Goal: Task Accomplishment & Management: Manage account settings

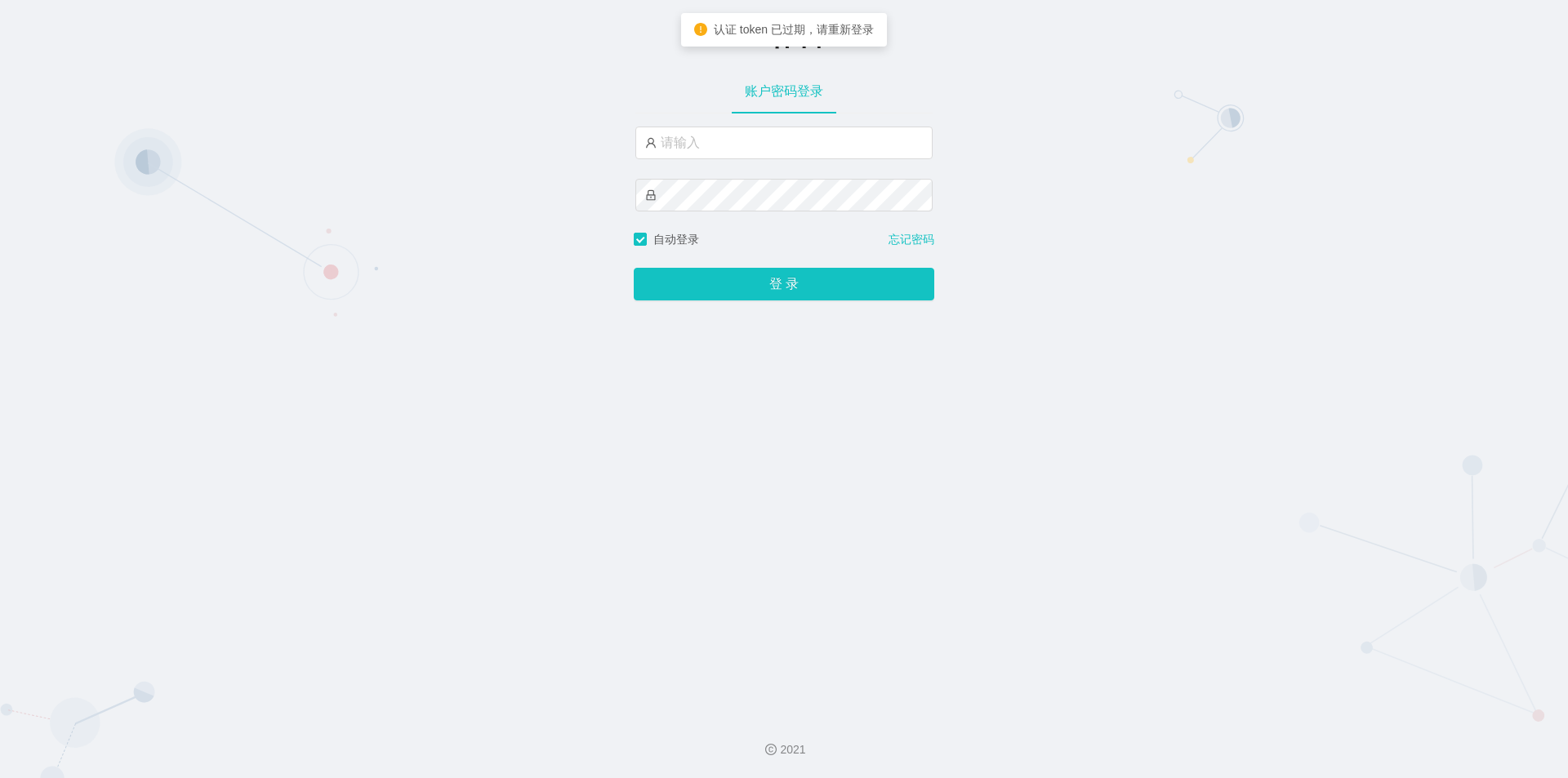
type input "jishu"
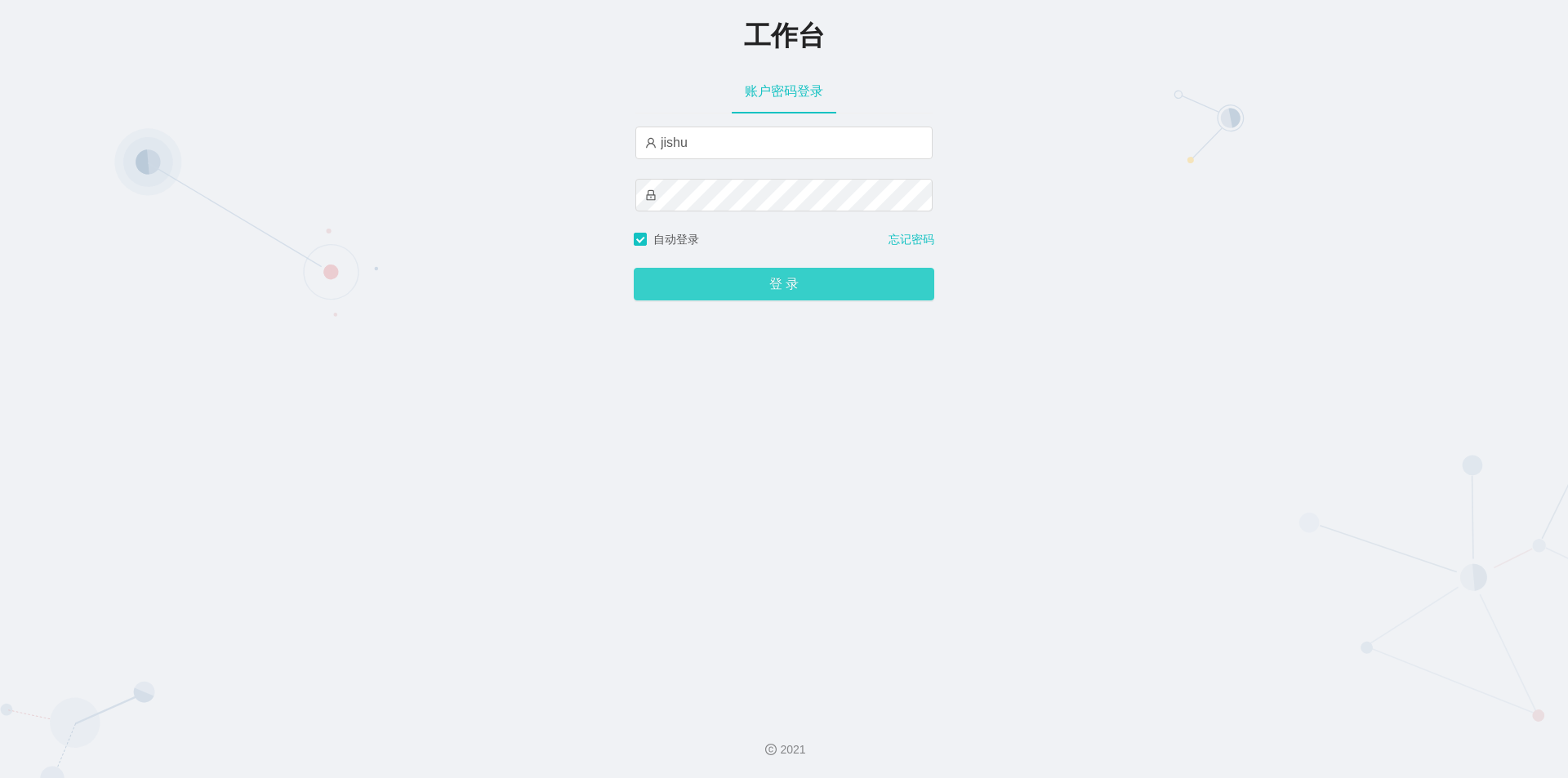
click at [750, 285] on button "登 录" at bounding box center [784, 284] width 300 height 32
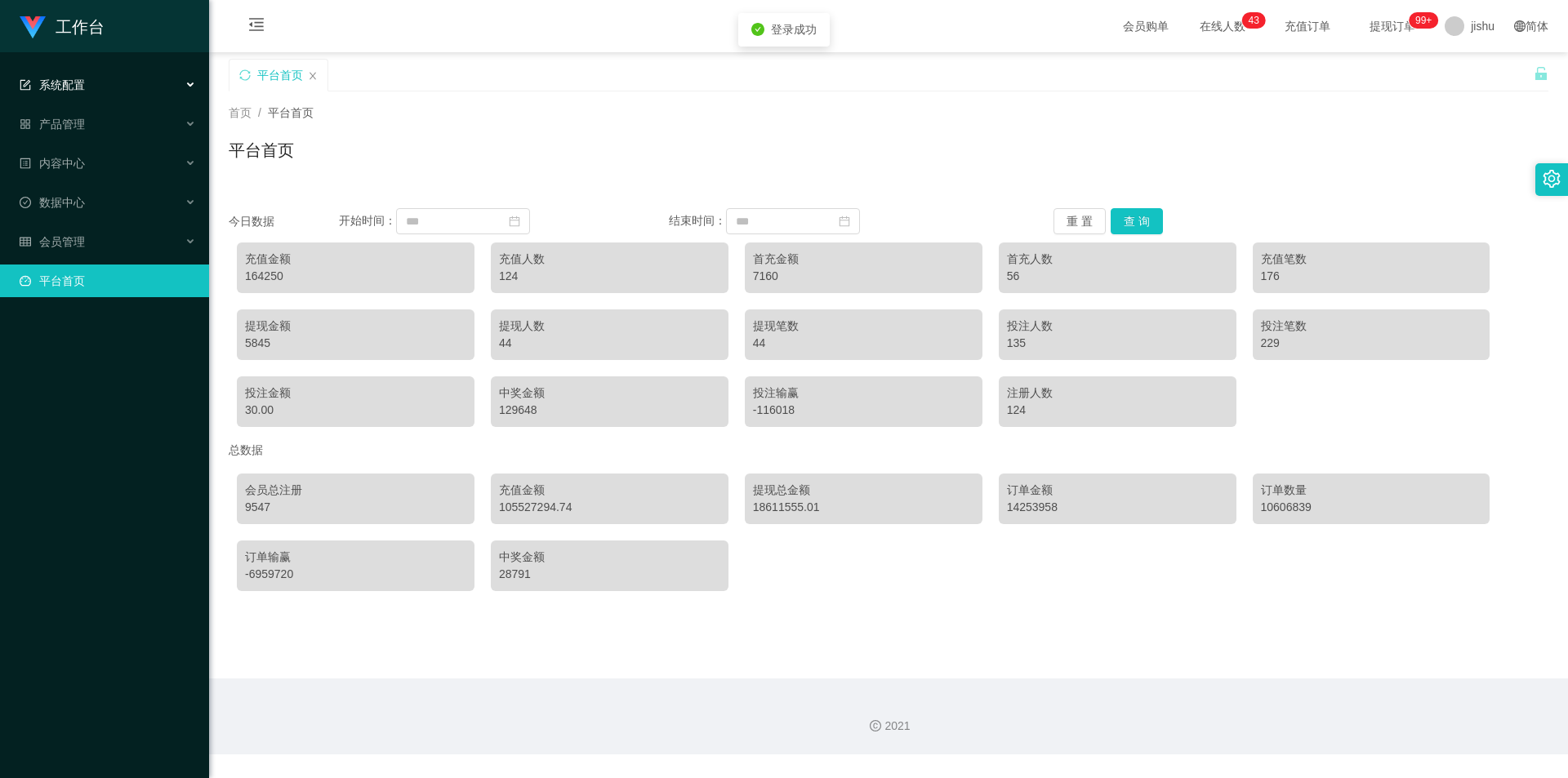
click at [88, 88] on div "系统配置" at bounding box center [104, 85] width 209 height 32
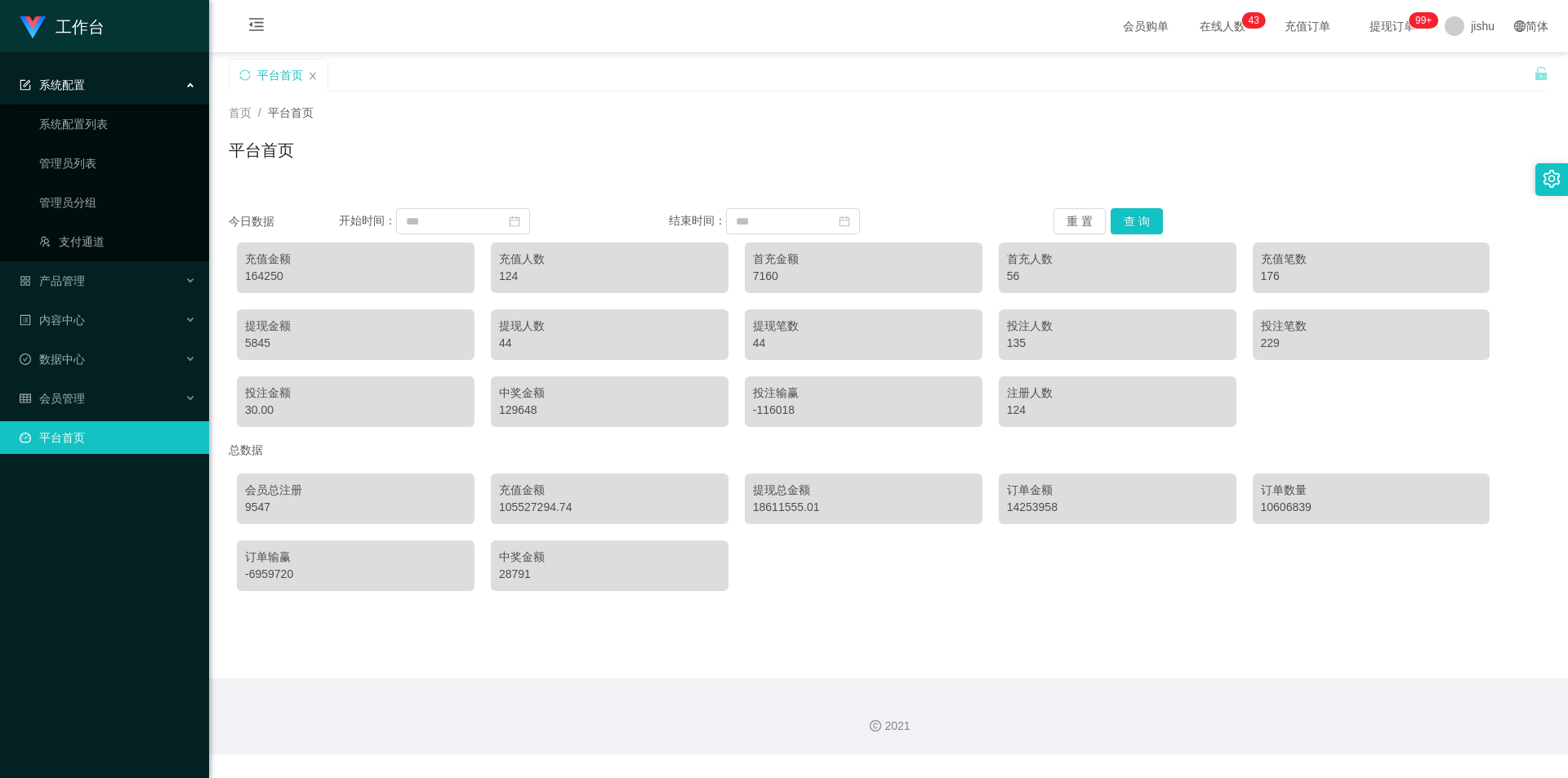
click at [86, 90] on div "系统配置" at bounding box center [104, 85] width 209 height 32
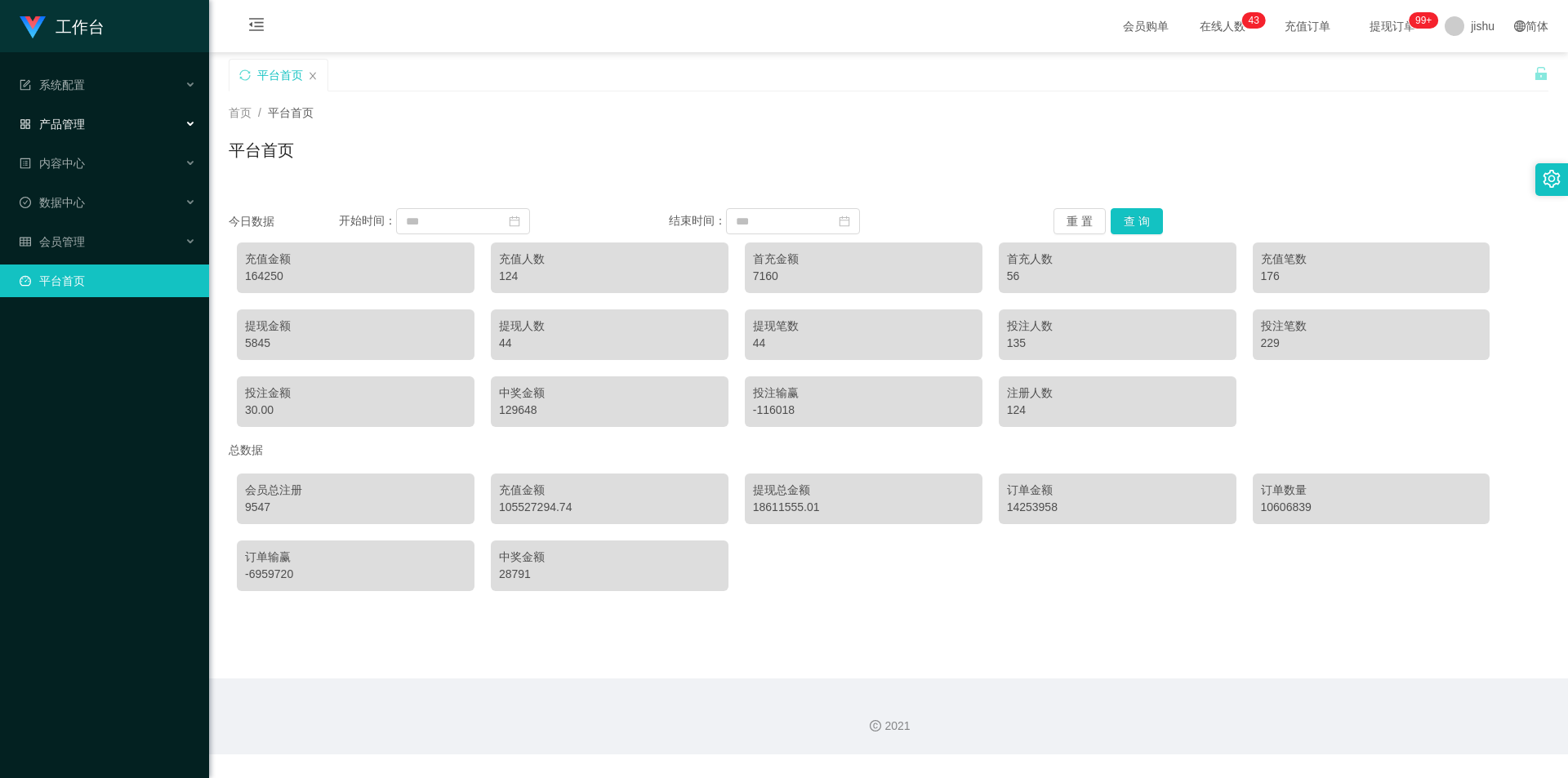
click at [83, 129] on span "产品管理" at bounding box center [52, 124] width 65 height 13
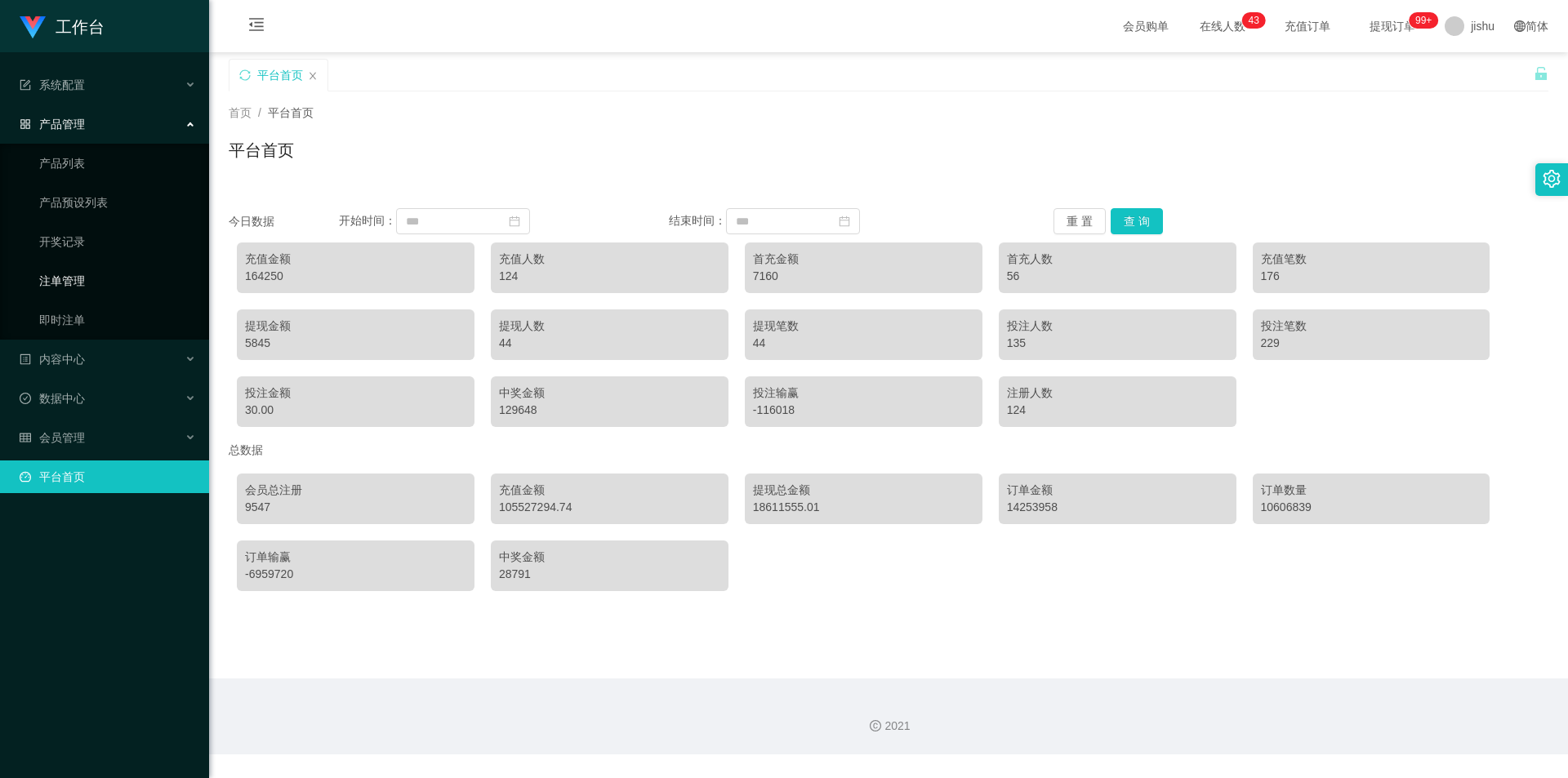
click at [76, 285] on link "注单管理" at bounding box center [118, 280] width 157 height 32
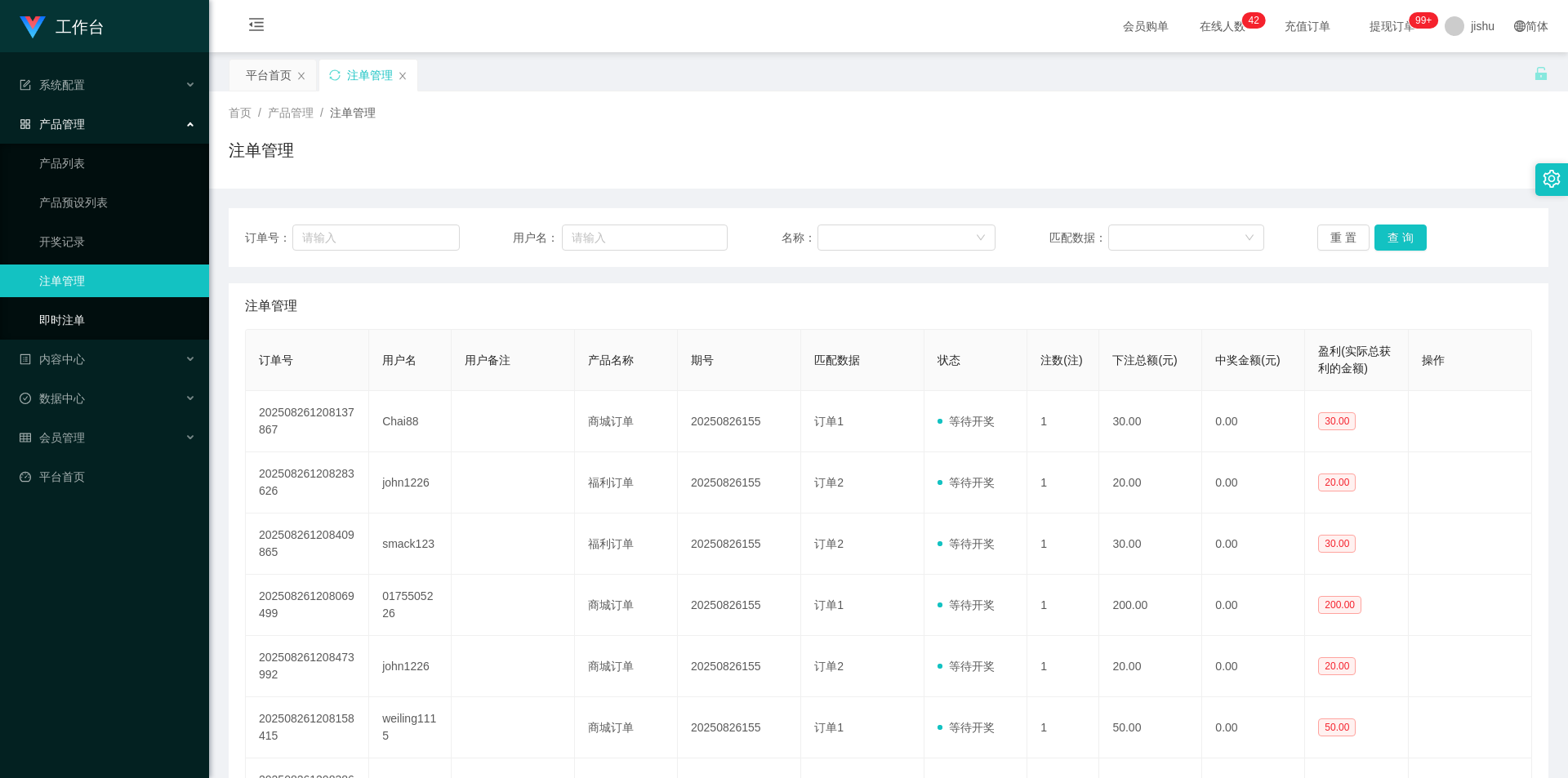
click at [69, 322] on link "即时注单" at bounding box center [118, 319] width 157 height 32
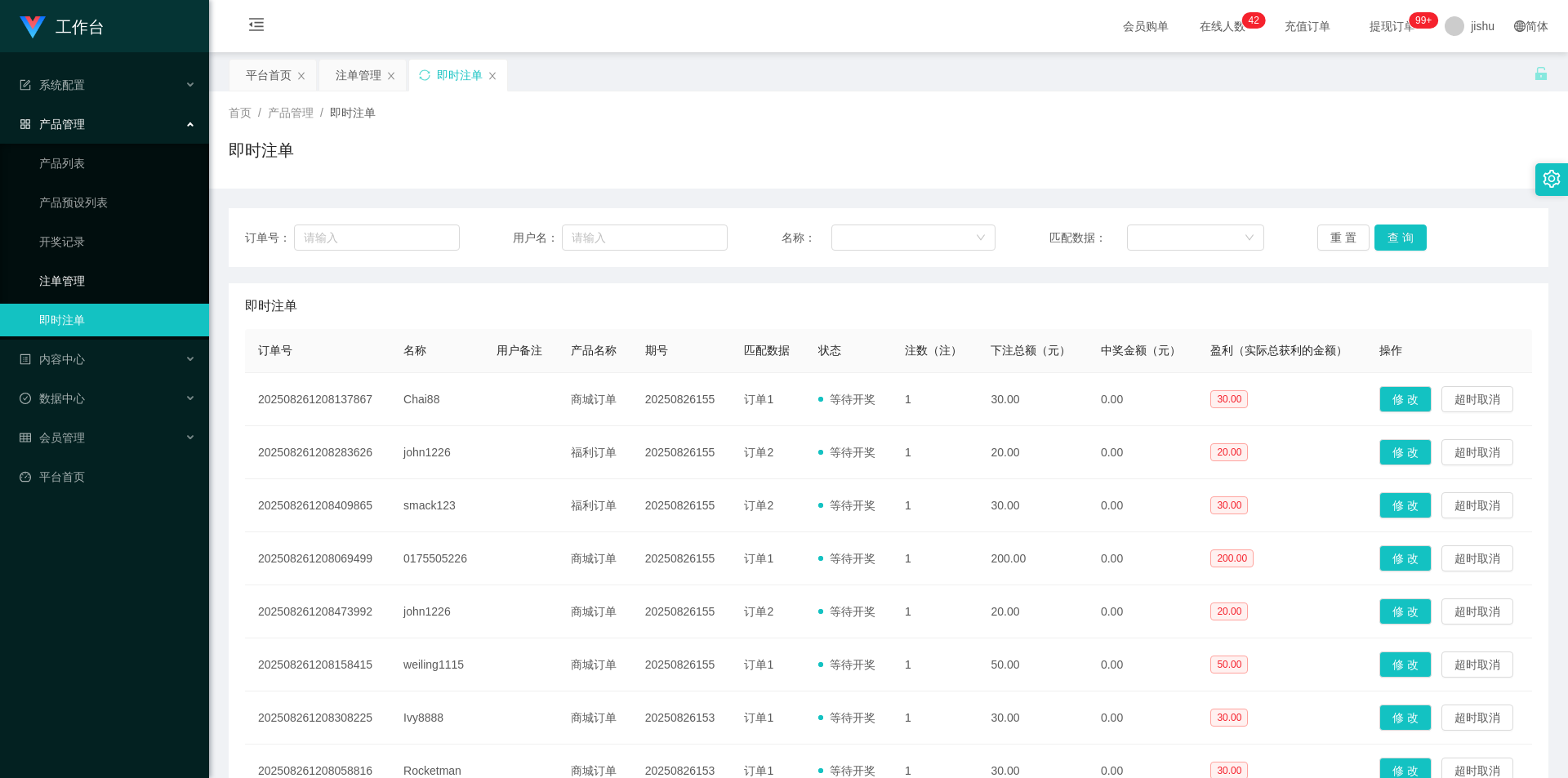
click at [76, 287] on link "注单管理" at bounding box center [118, 280] width 157 height 32
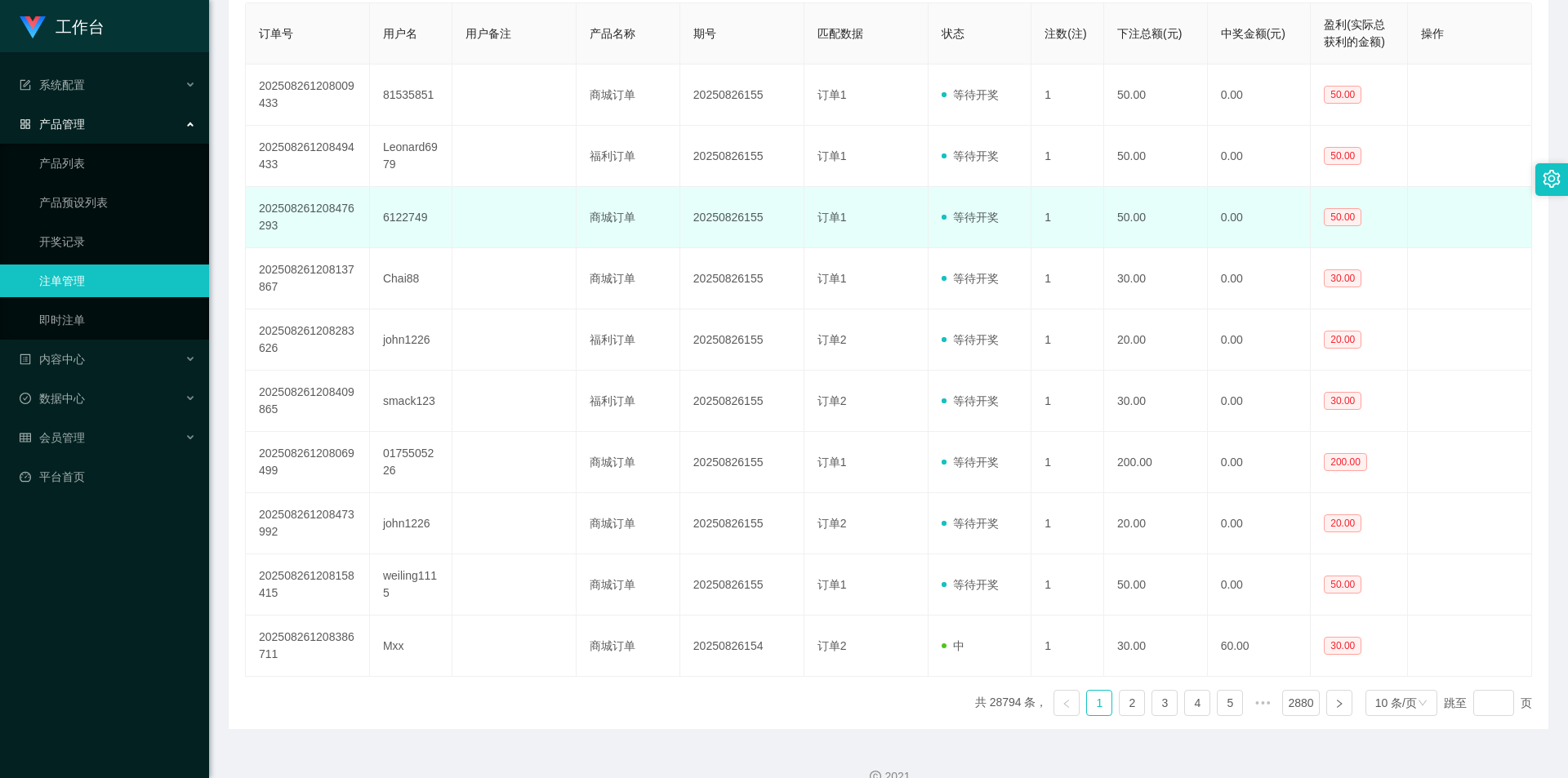
scroll to position [82, 0]
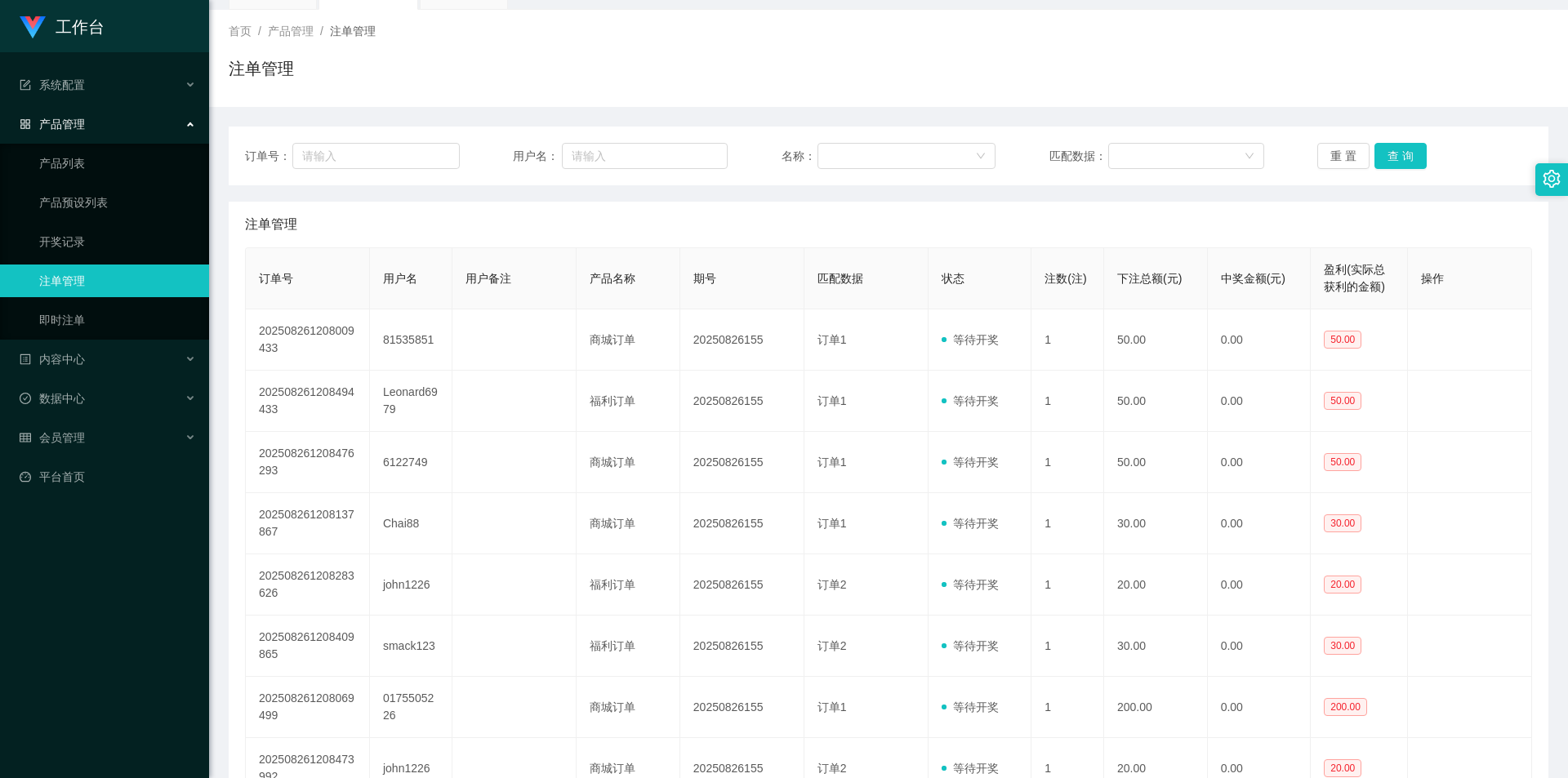
click at [1092, 243] on div "注单管理" at bounding box center [889, 225] width 1287 height 46
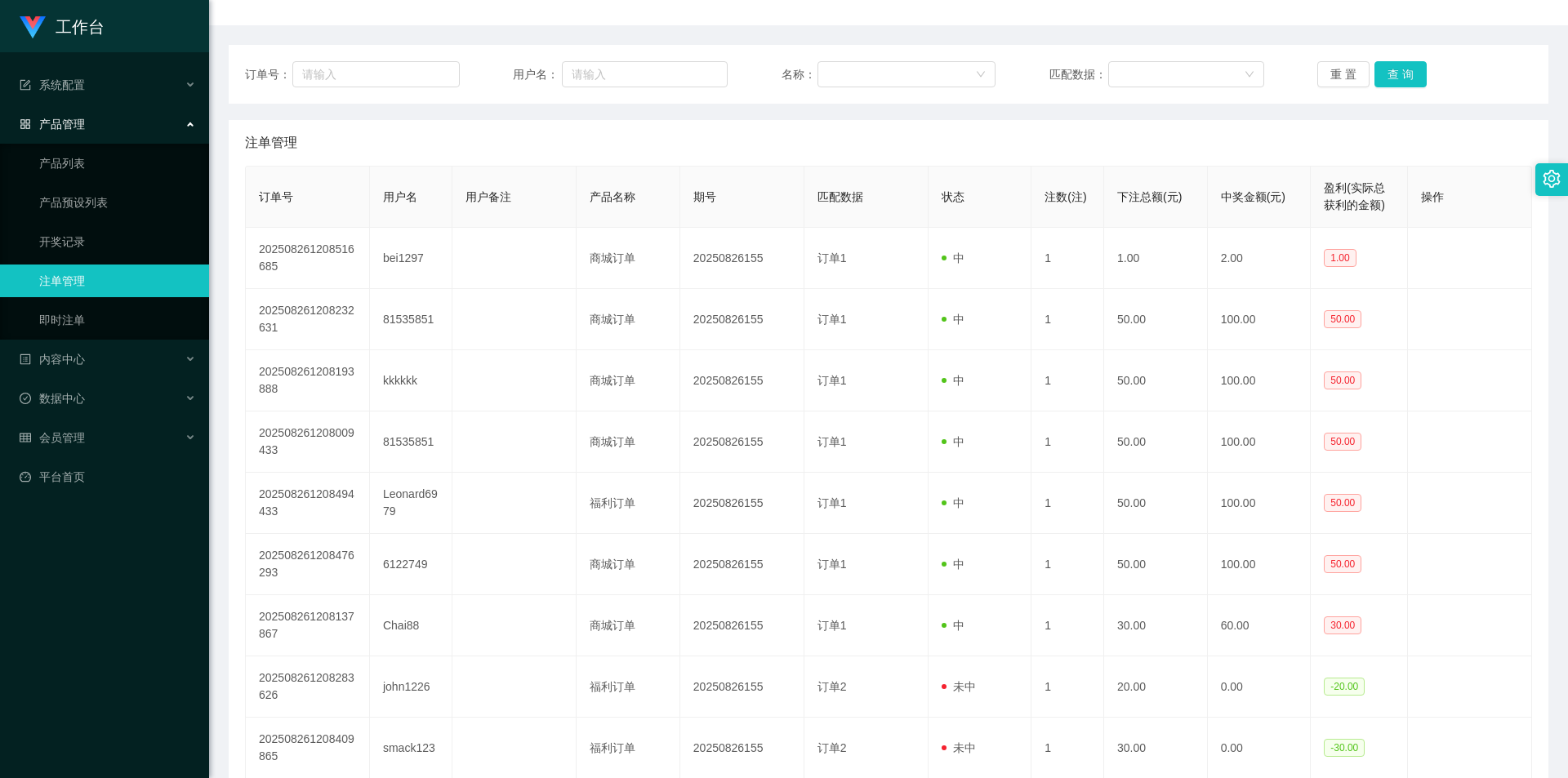
scroll to position [354, 0]
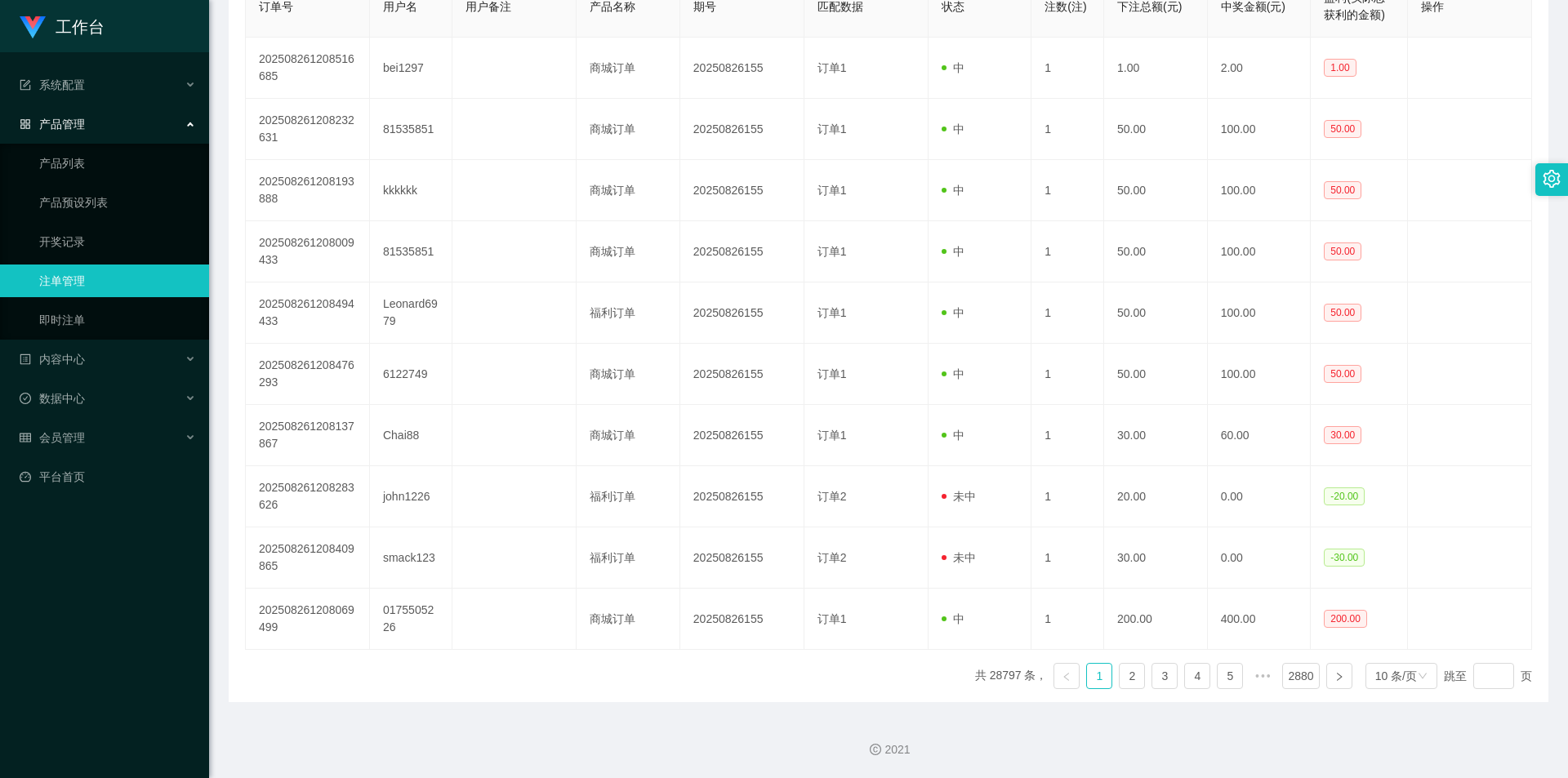
click at [79, 284] on link "注单管理" at bounding box center [118, 280] width 157 height 32
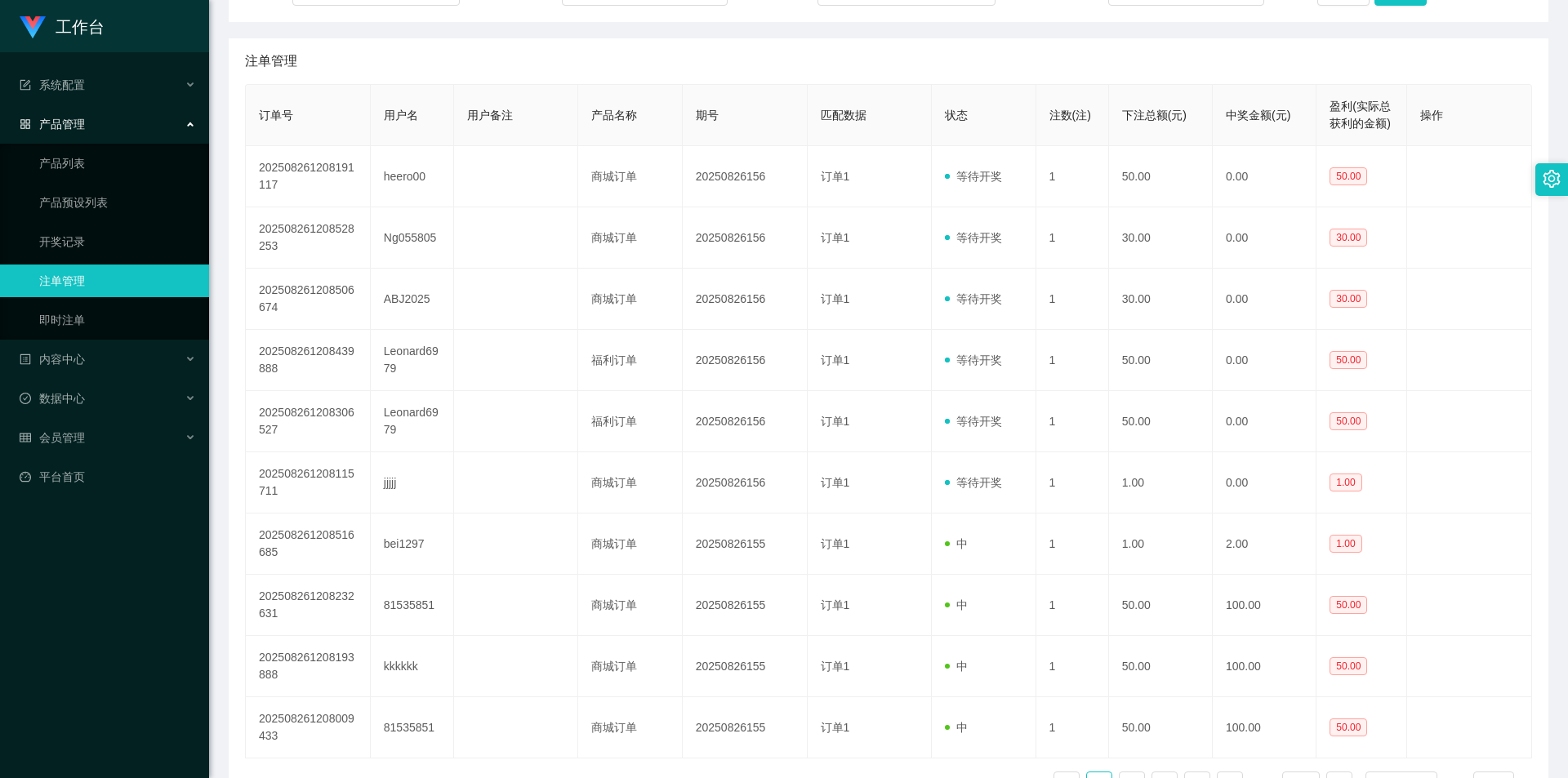
scroll to position [327, 0]
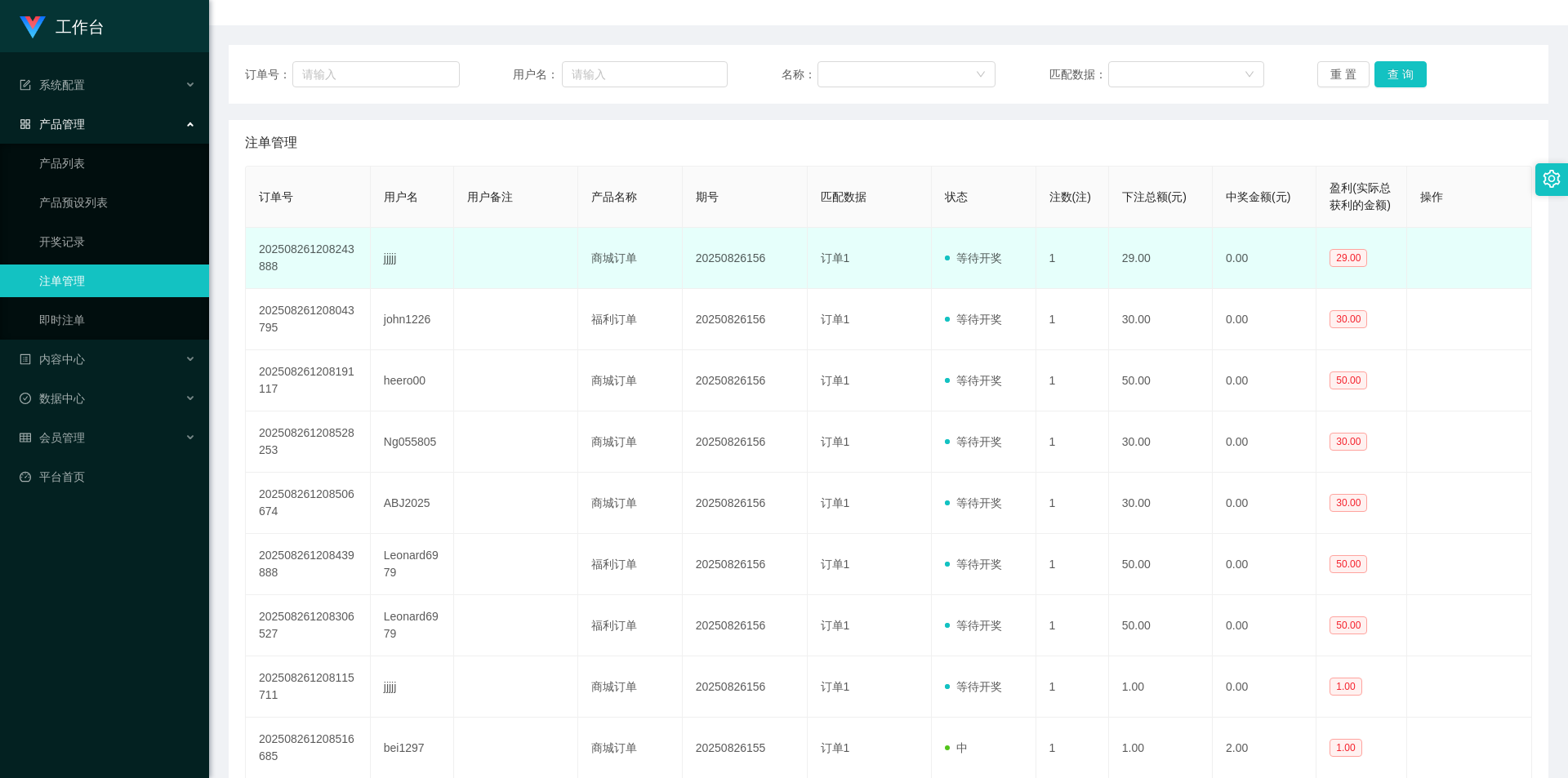
scroll to position [245, 0]
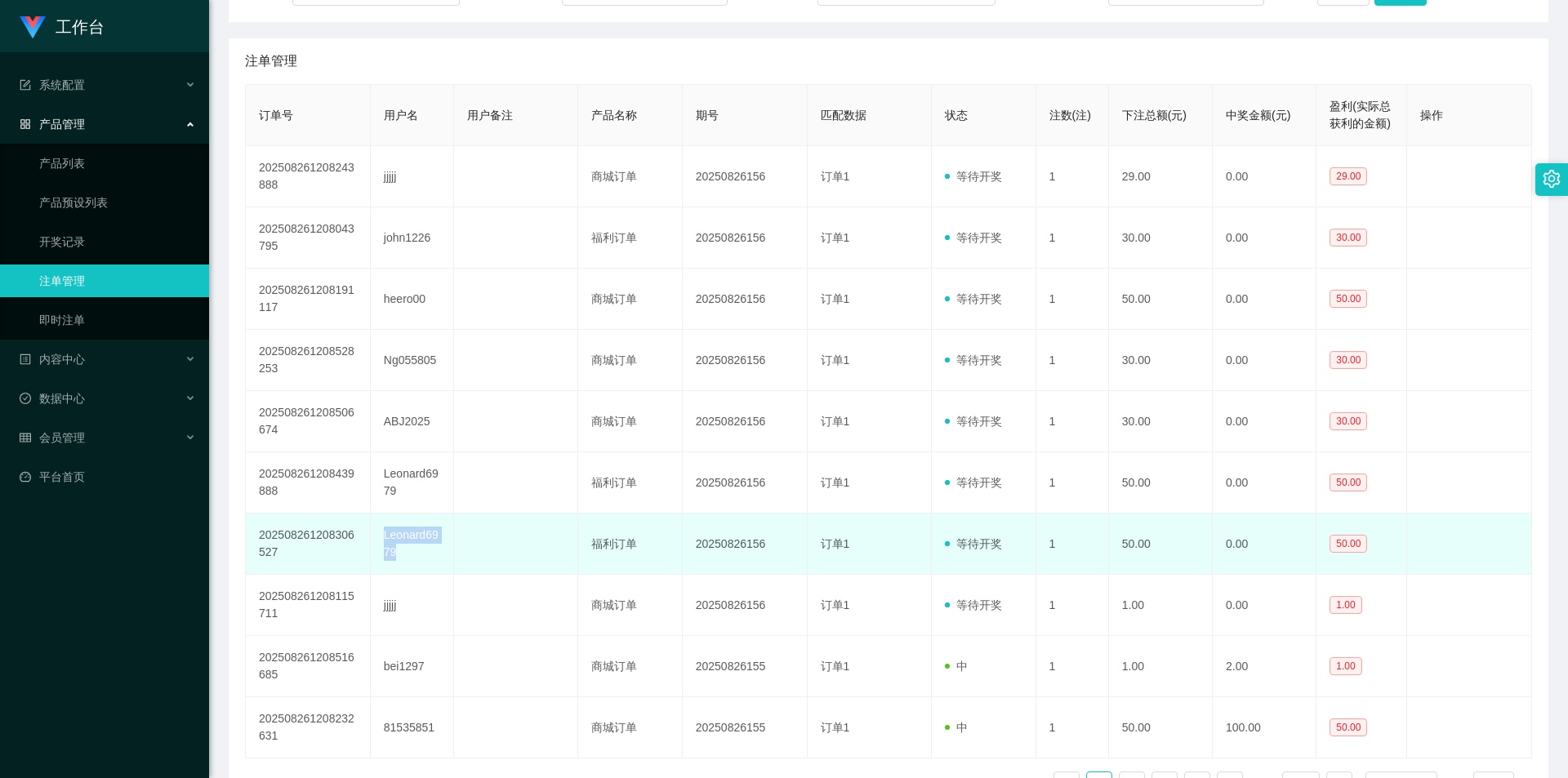
drag, startPoint x: 410, startPoint y: 557, endPoint x: 380, endPoint y: 536, distance: 36.6
click at [380, 536] on td "Leonard6979" at bounding box center [412, 544] width 83 height 62
copy td "Leonard6979"
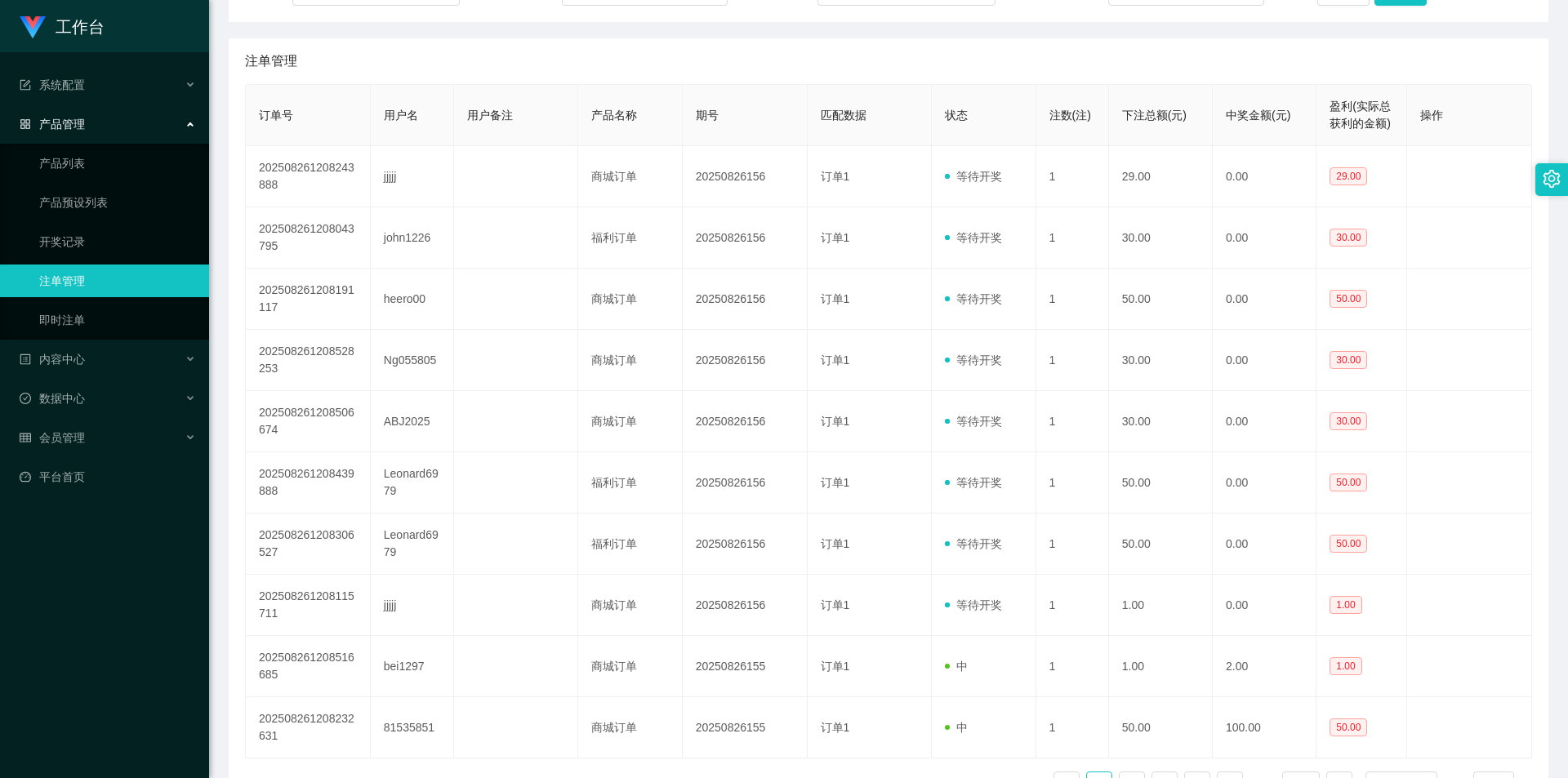
click at [130, 116] on div "产品管理" at bounding box center [104, 123] width 209 height 32
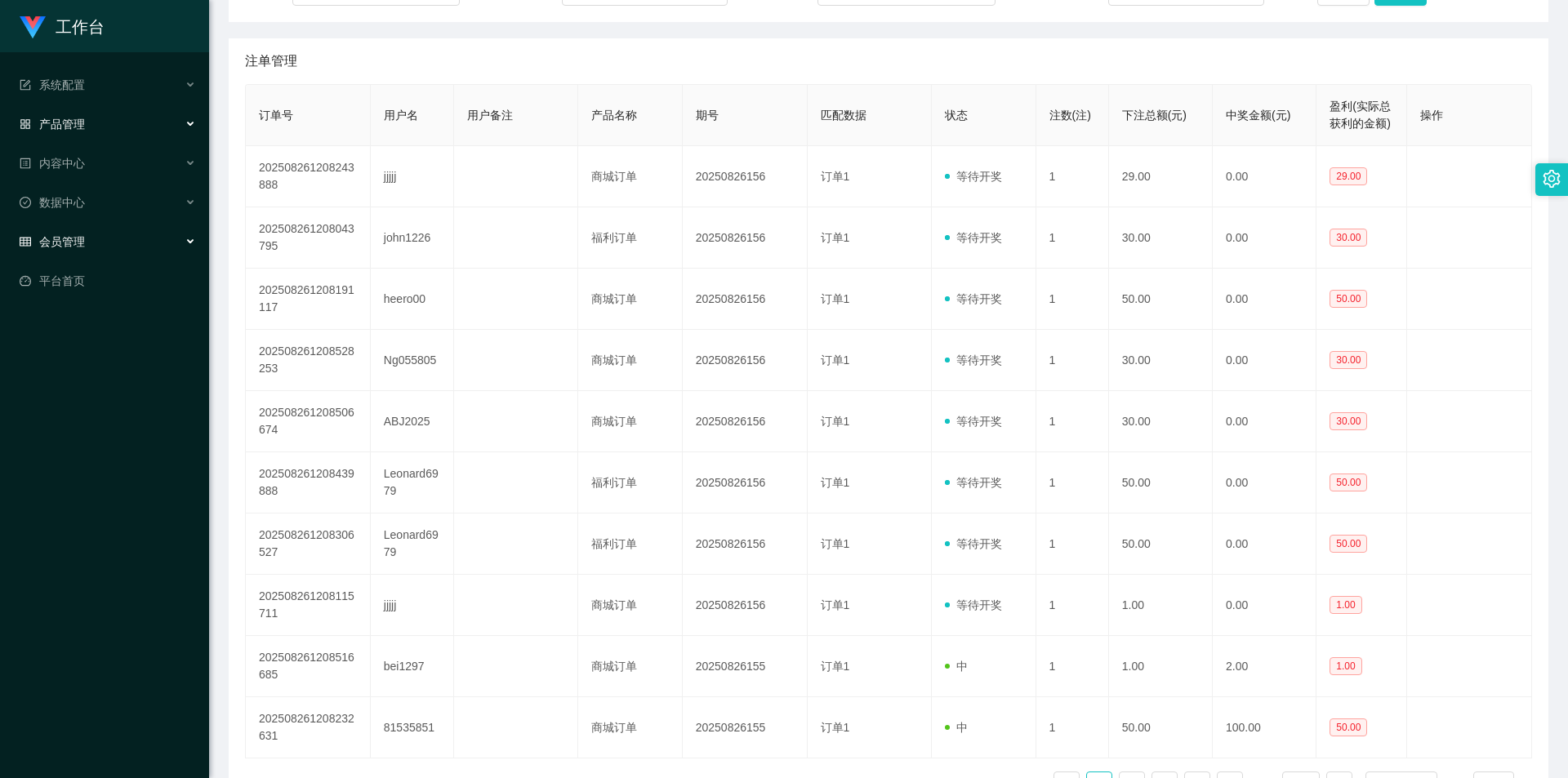
click at [104, 236] on div "会员管理" at bounding box center [104, 241] width 209 height 32
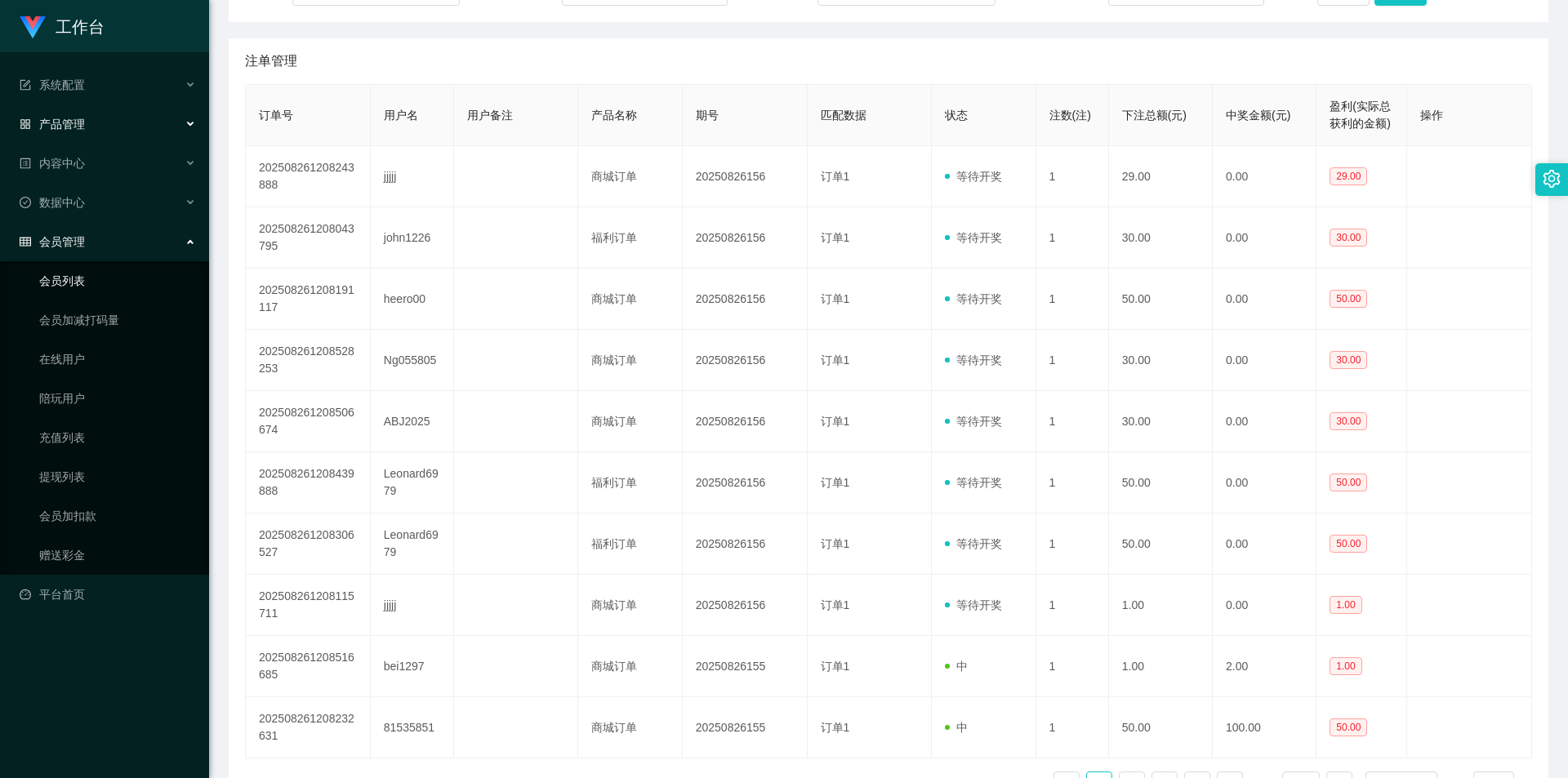
click at [82, 275] on link "会员列表" at bounding box center [118, 280] width 157 height 32
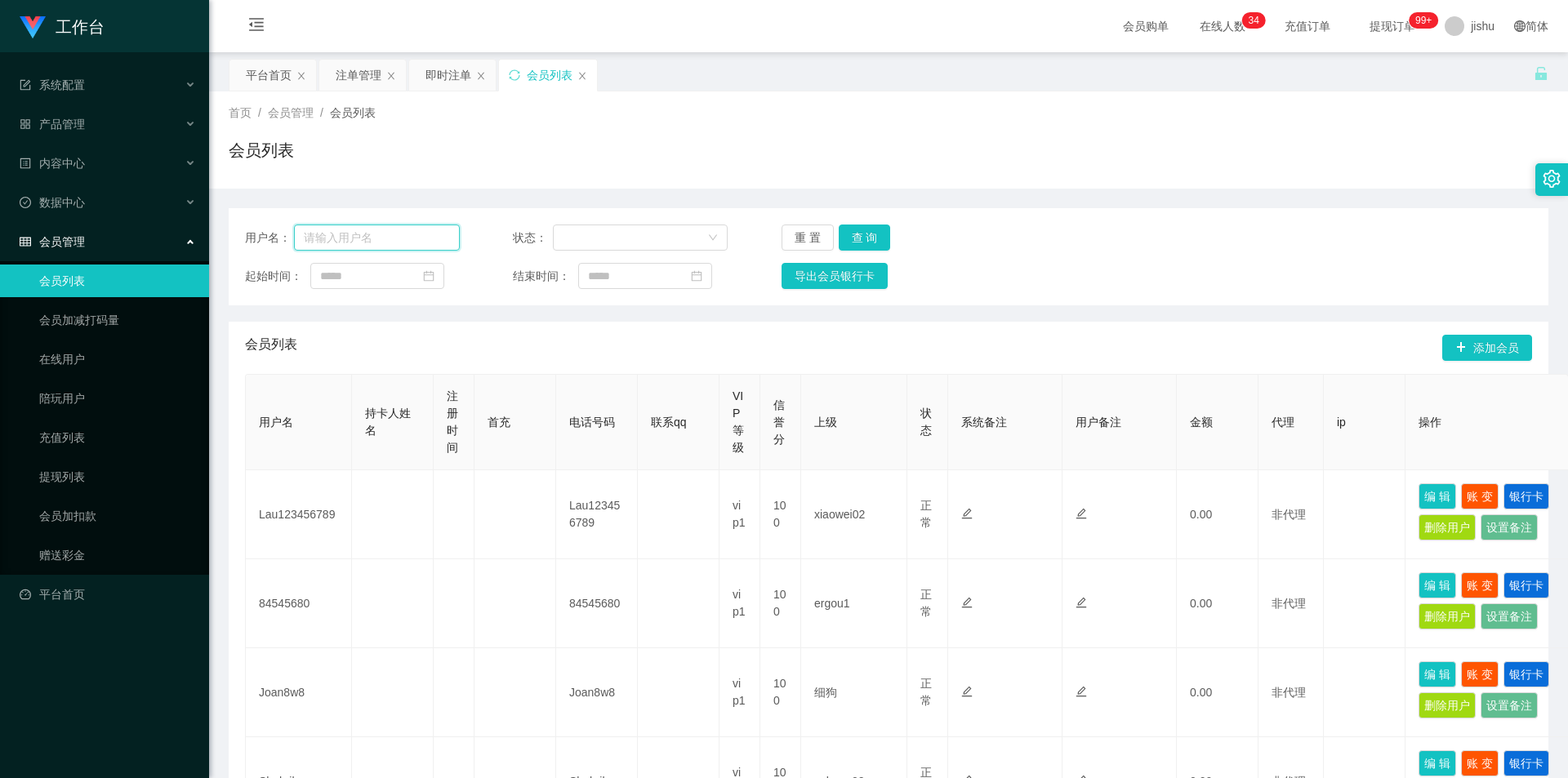
click at [363, 238] on input "text" at bounding box center [377, 238] width 166 height 26
paste input "Leonard6979"
type input "Leonard6979"
click at [860, 236] on button "查 询" at bounding box center [865, 238] width 52 height 26
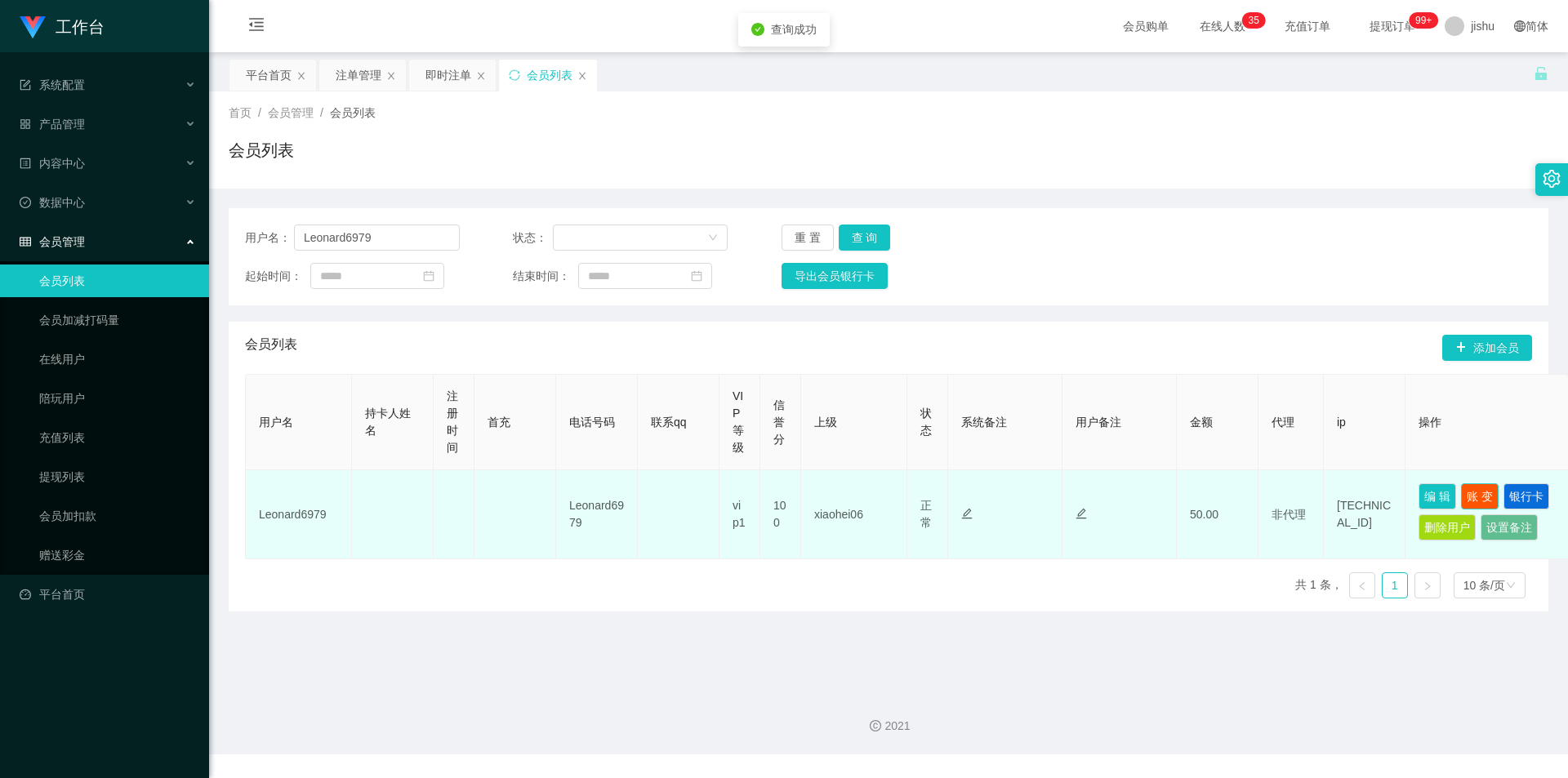
click at [1481, 498] on button "账 变" at bounding box center [1480, 496] width 38 height 26
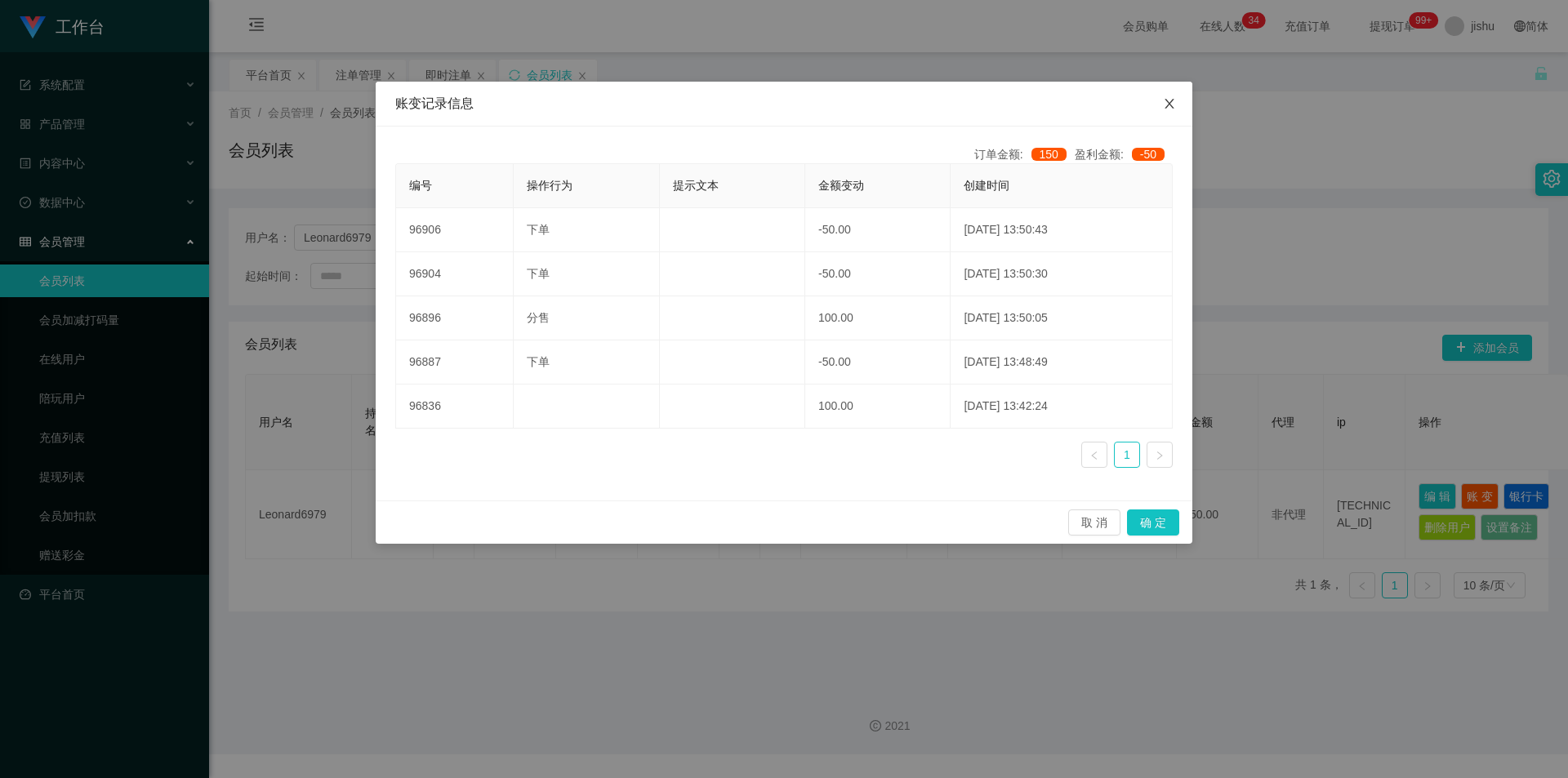
click at [1171, 99] on icon "图标: close" at bounding box center [1169, 104] width 13 height 13
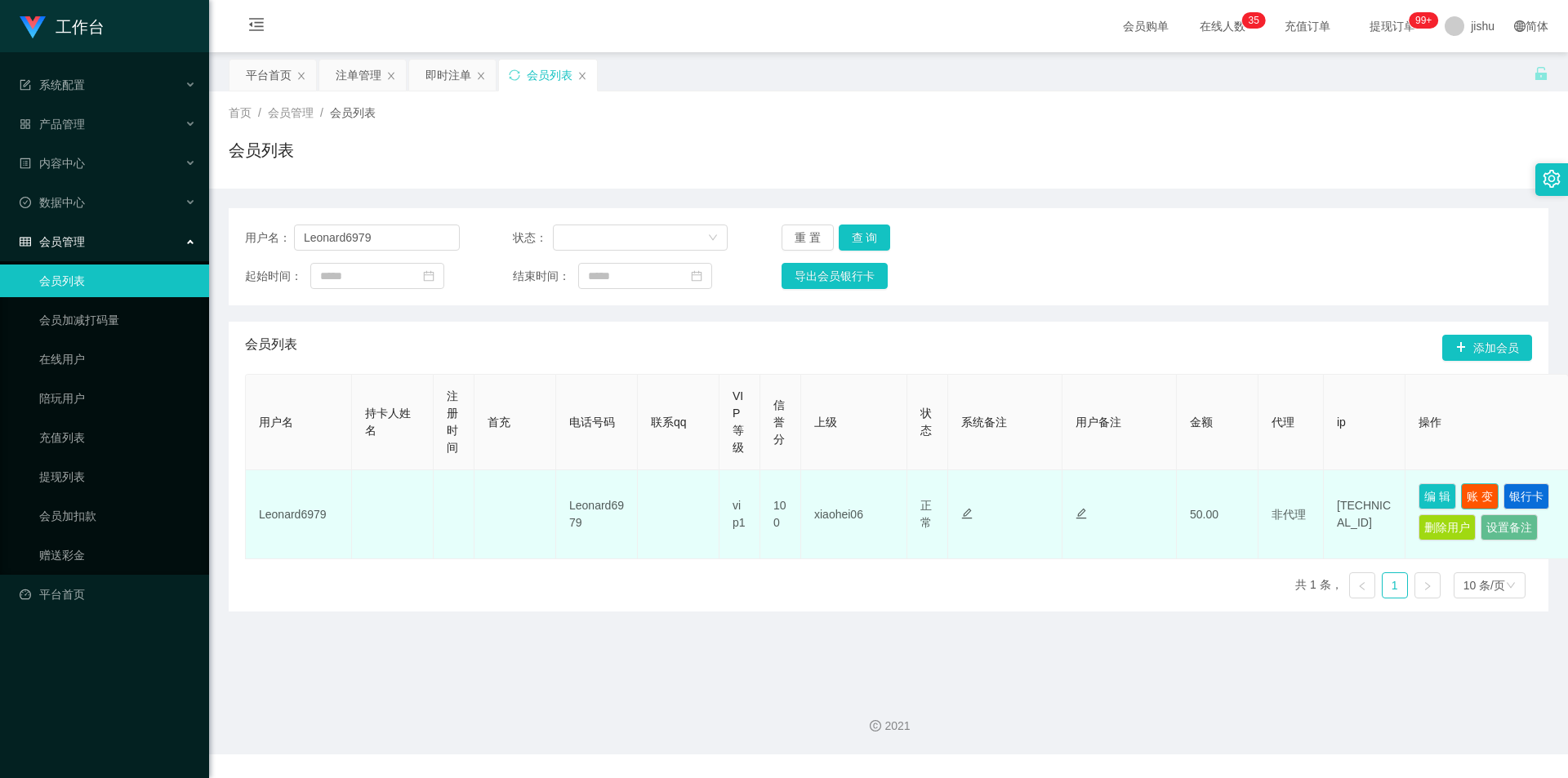
click at [1479, 490] on button "账 变" at bounding box center [1480, 496] width 38 height 26
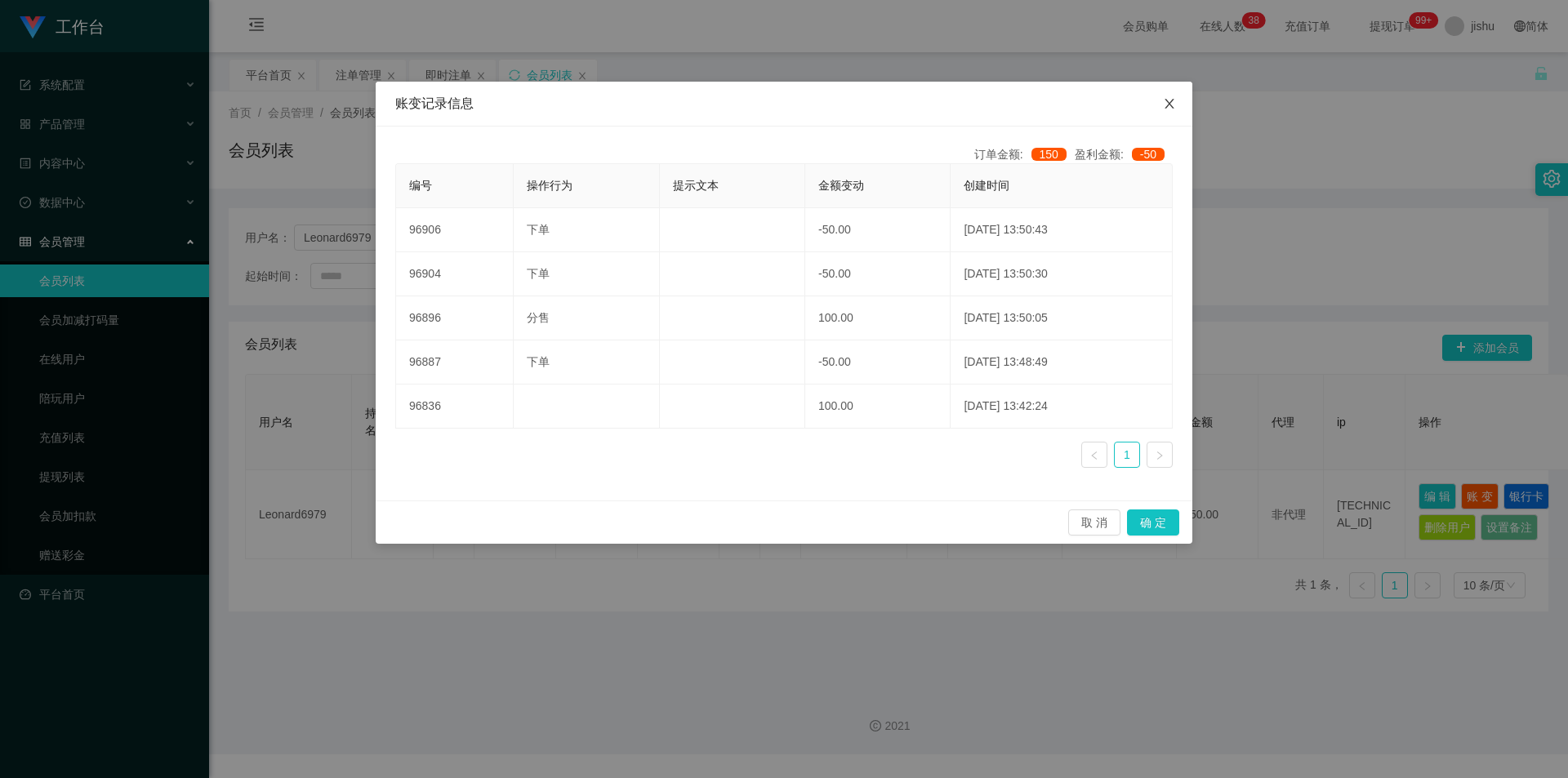
click at [1168, 99] on icon "图标: close" at bounding box center [1169, 104] width 13 height 13
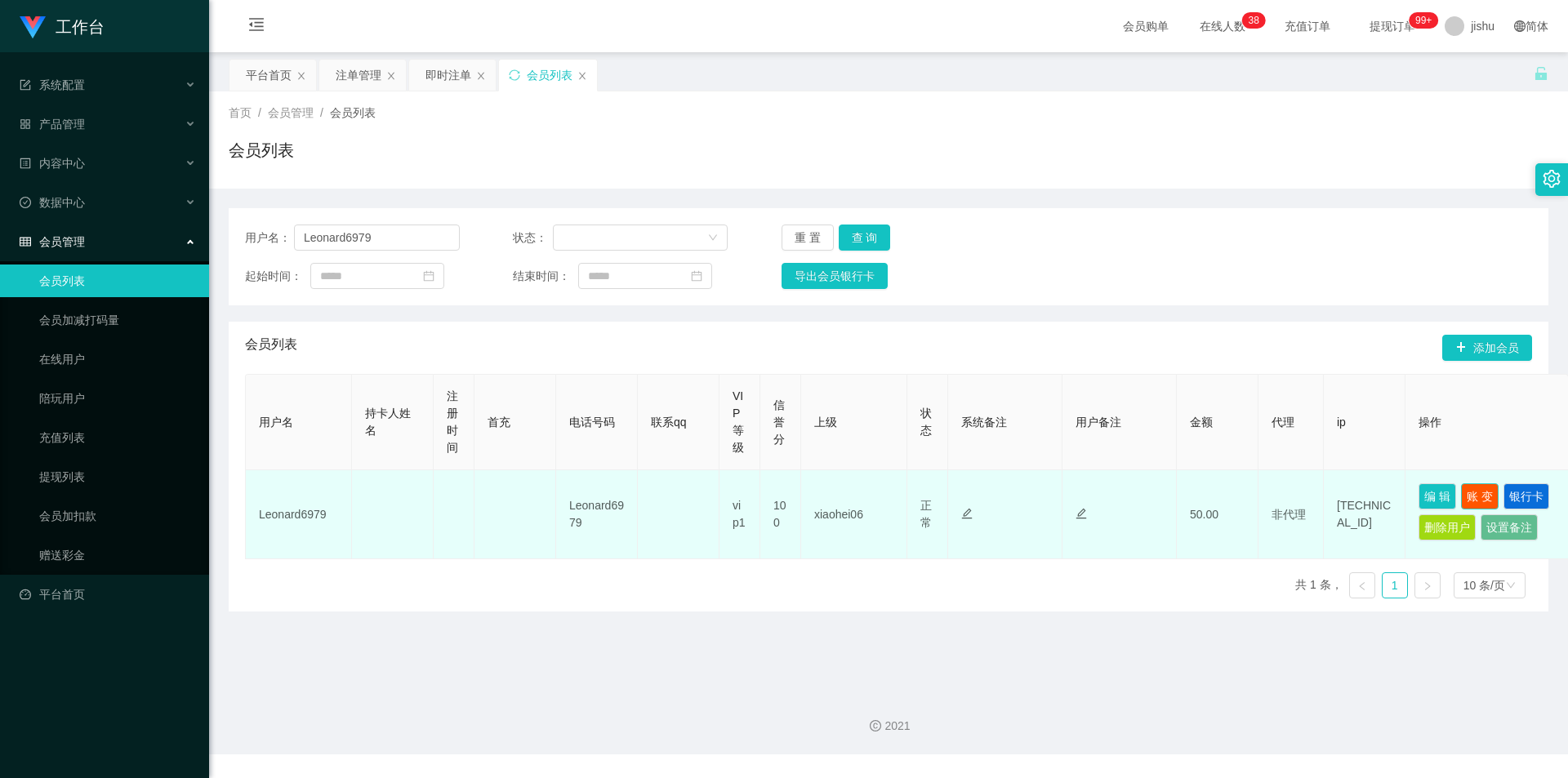
click at [1483, 498] on button "账 变" at bounding box center [1480, 496] width 38 height 26
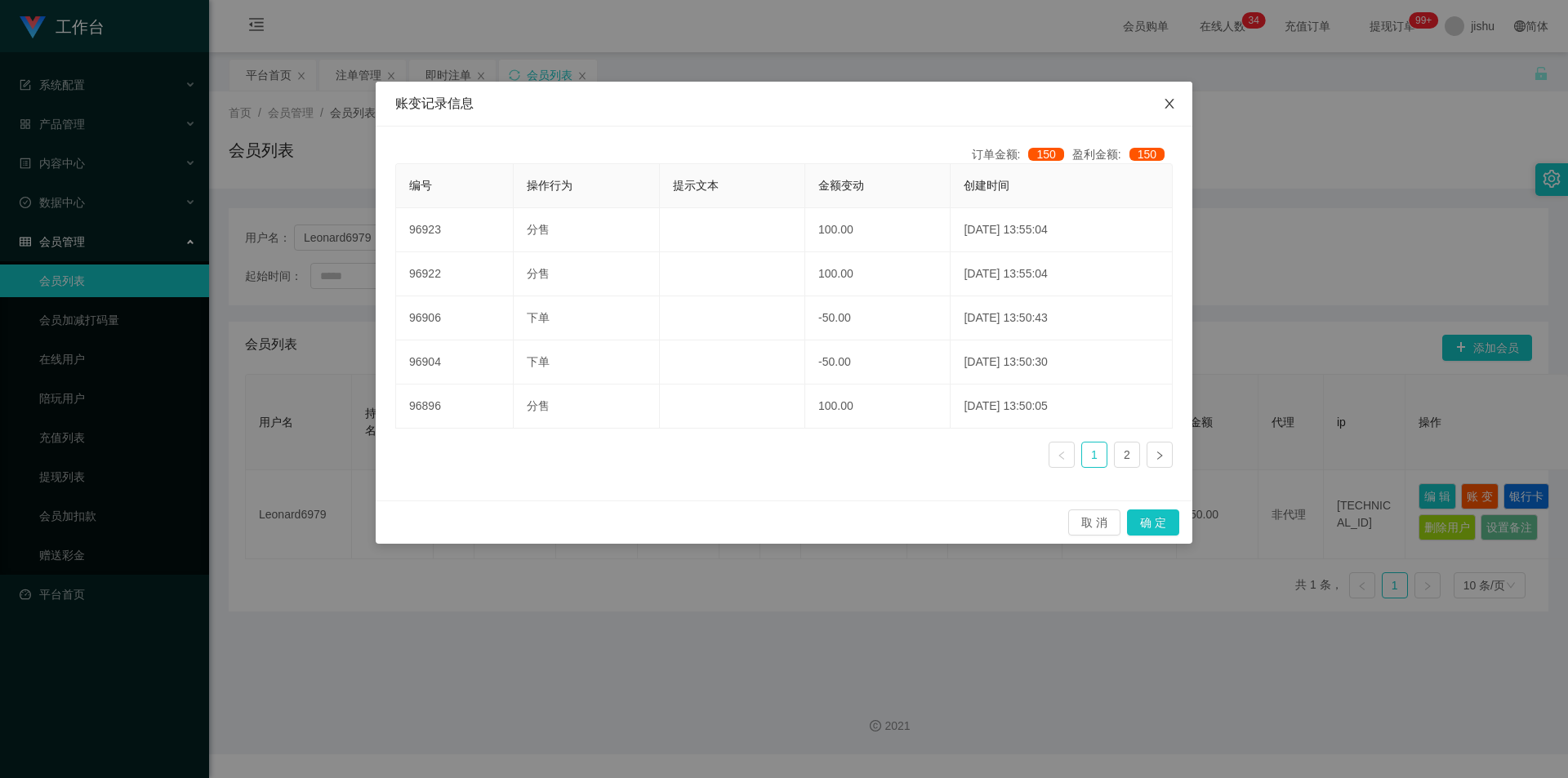
click at [1169, 99] on icon "图标: close" at bounding box center [1169, 104] width 13 height 13
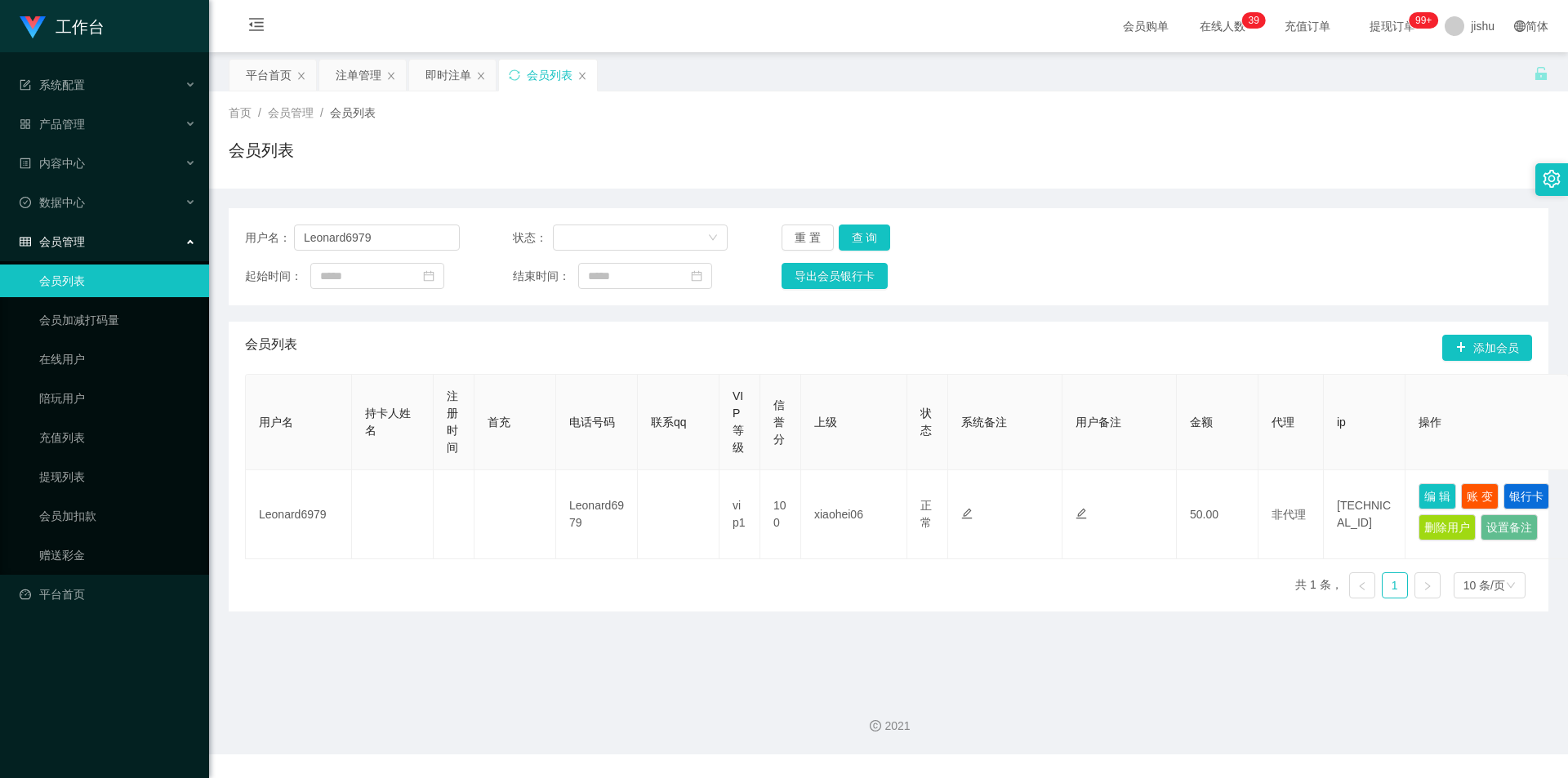
click at [1176, 236] on div "用户名： Leonard6979 状态： 重 置 查 询" at bounding box center [889, 238] width 1287 height 26
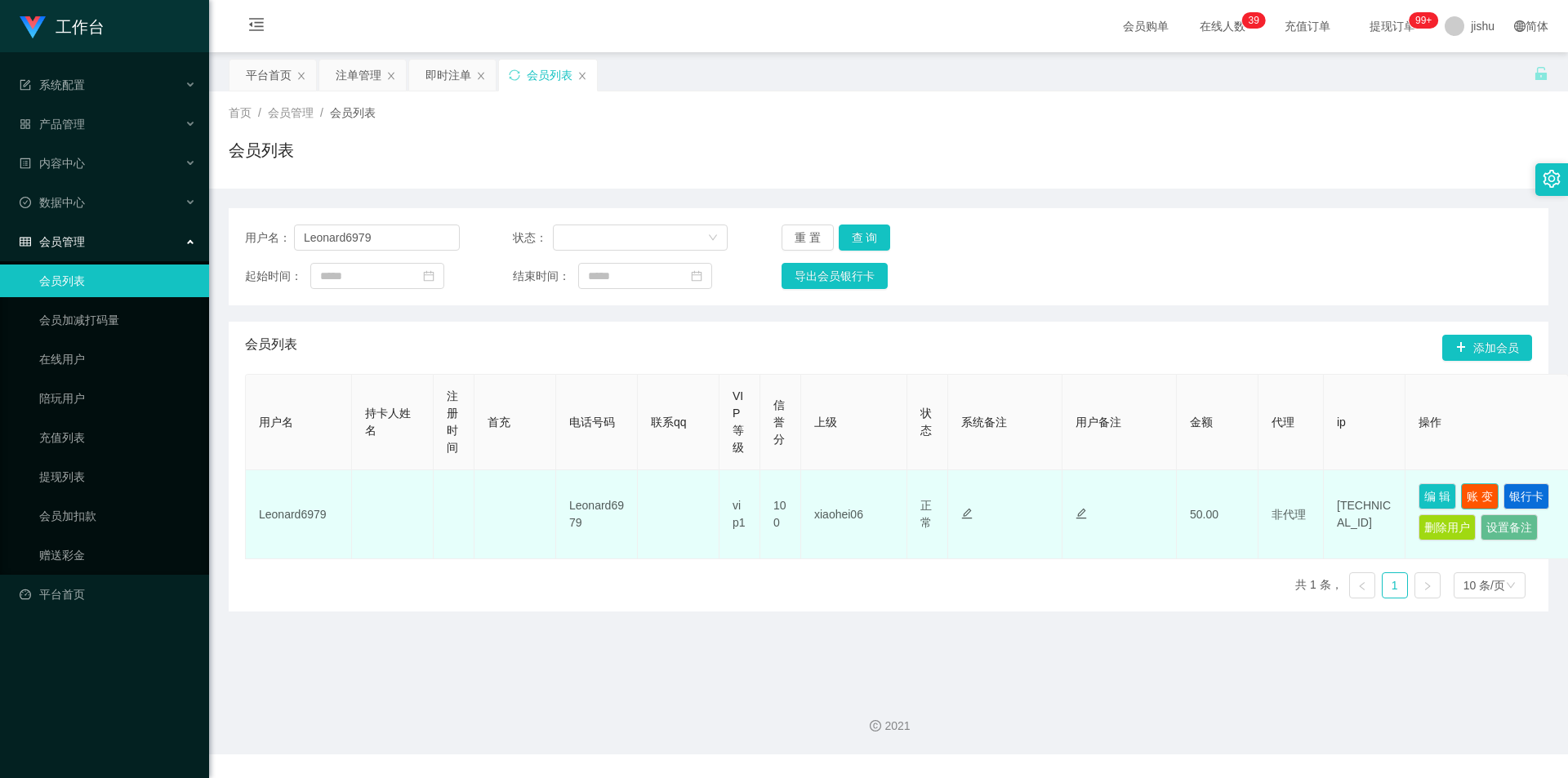
click at [1485, 491] on button "账 变" at bounding box center [1480, 496] width 38 height 26
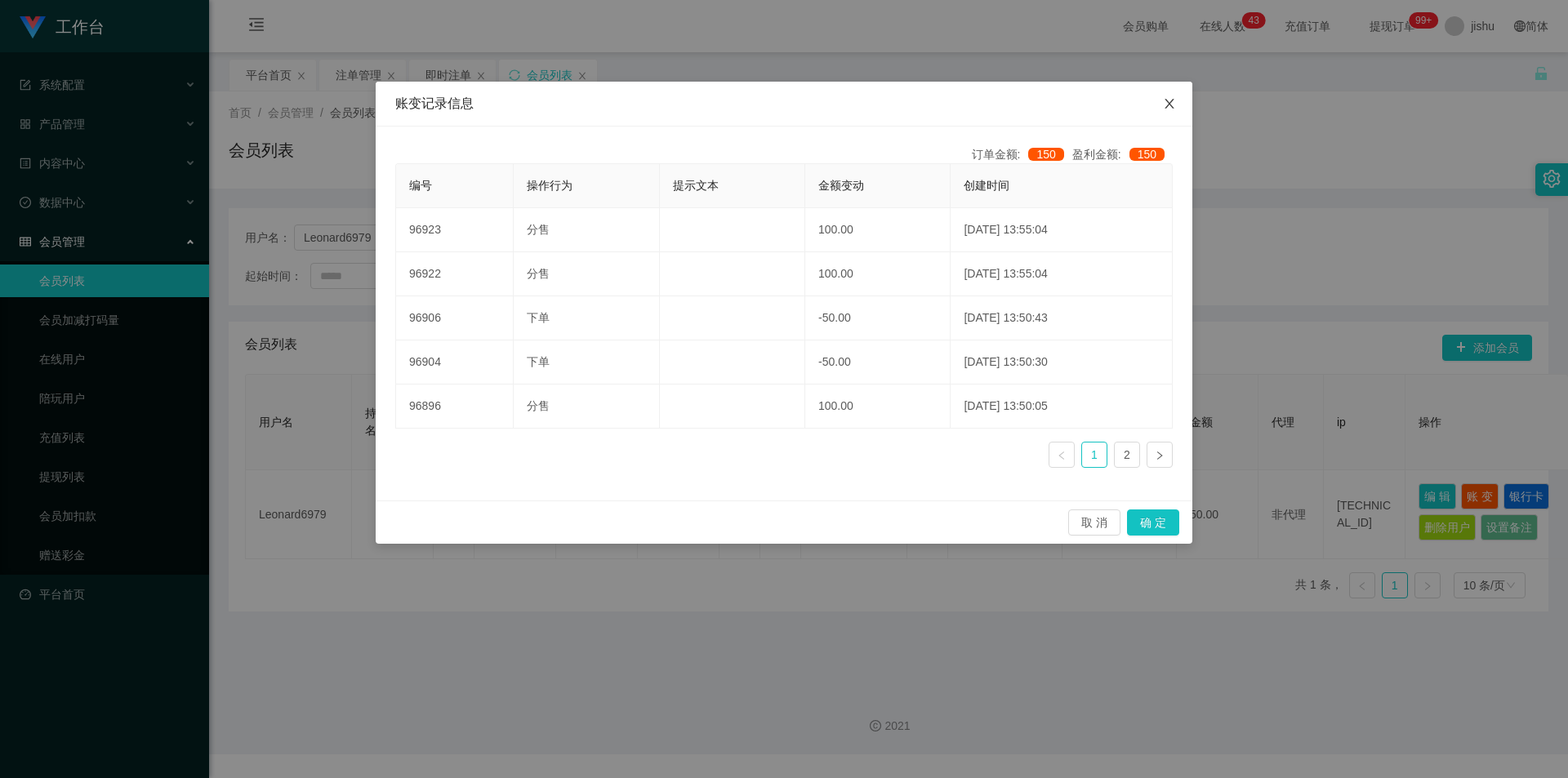
click at [1168, 107] on icon "图标: close" at bounding box center [1169, 103] width 9 height 10
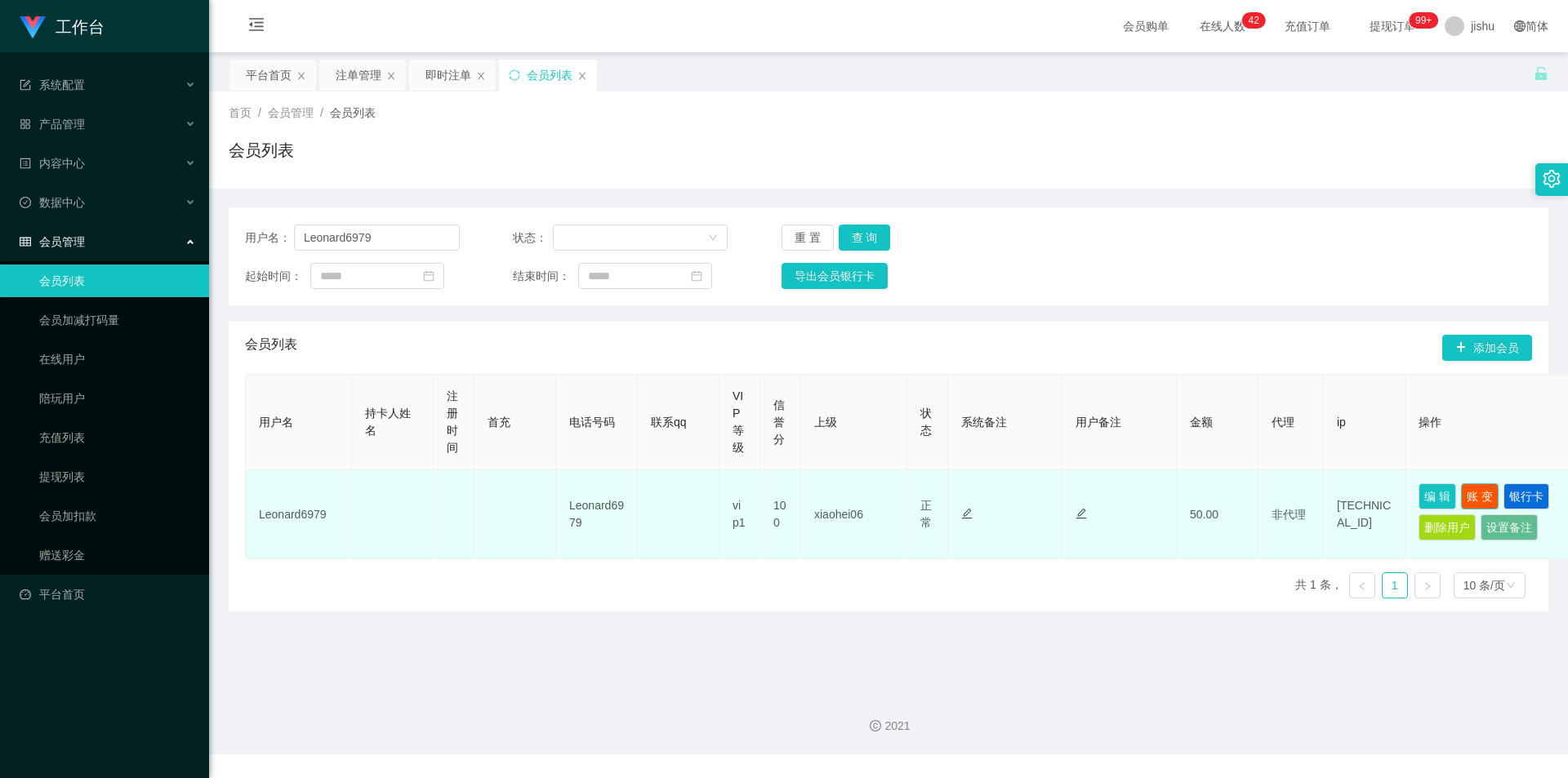
click at [1485, 501] on button "账 变" at bounding box center [1480, 496] width 38 height 26
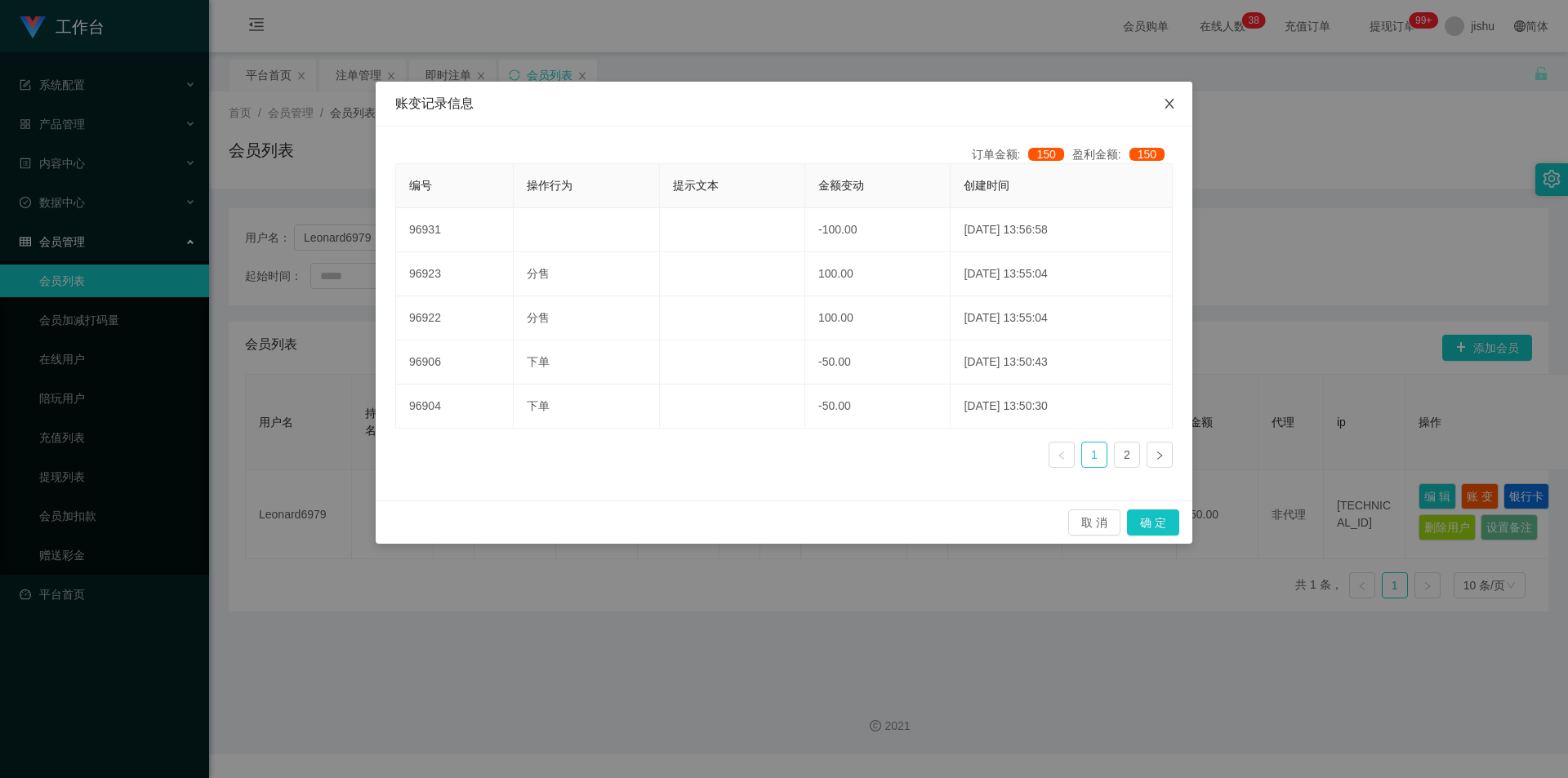
click at [1169, 98] on icon "图标: close" at bounding box center [1169, 104] width 13 height 13
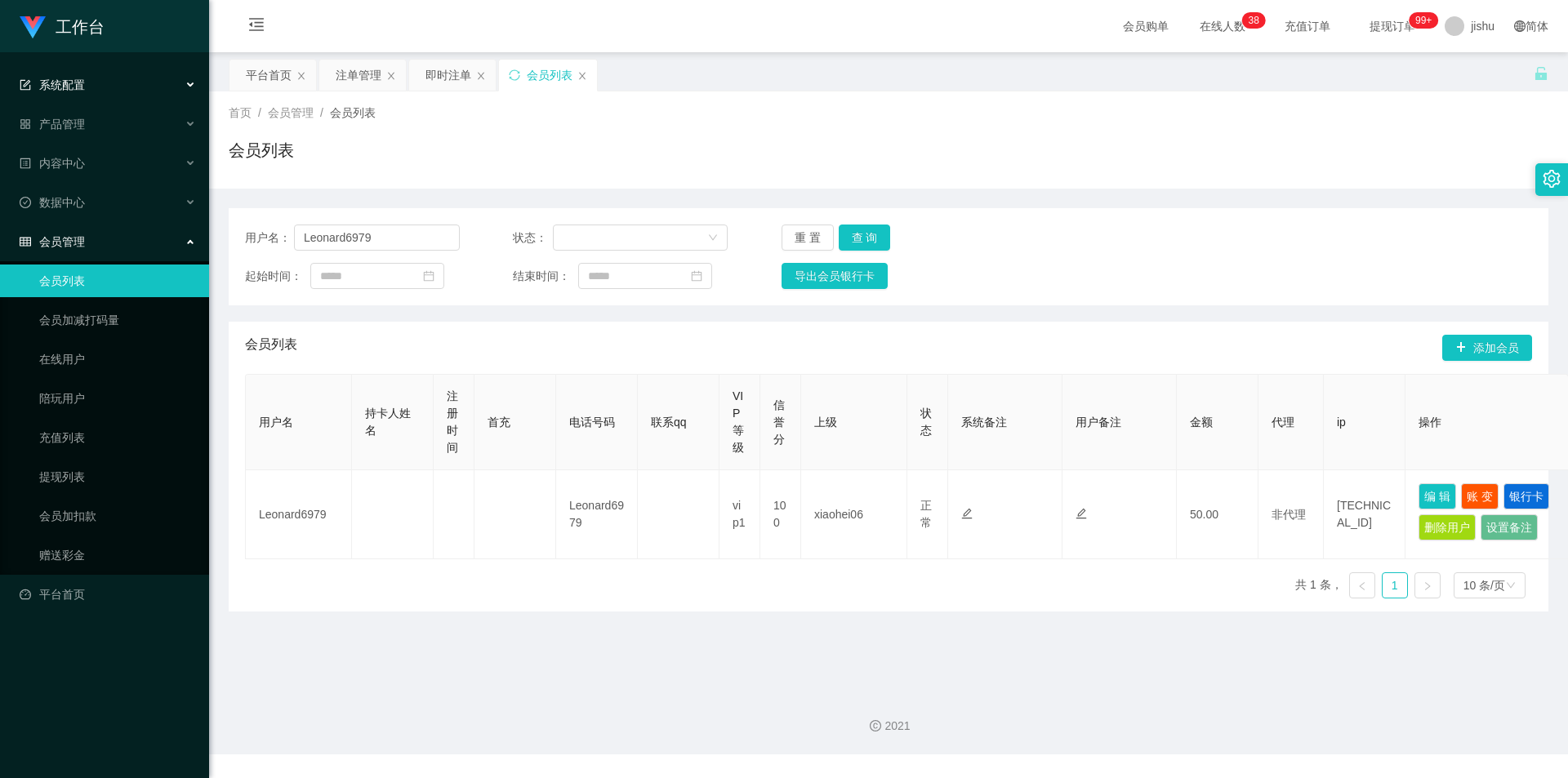
click at [70, 86] on span "系统配置" at bounding box center [52, 85] width 65 height 13
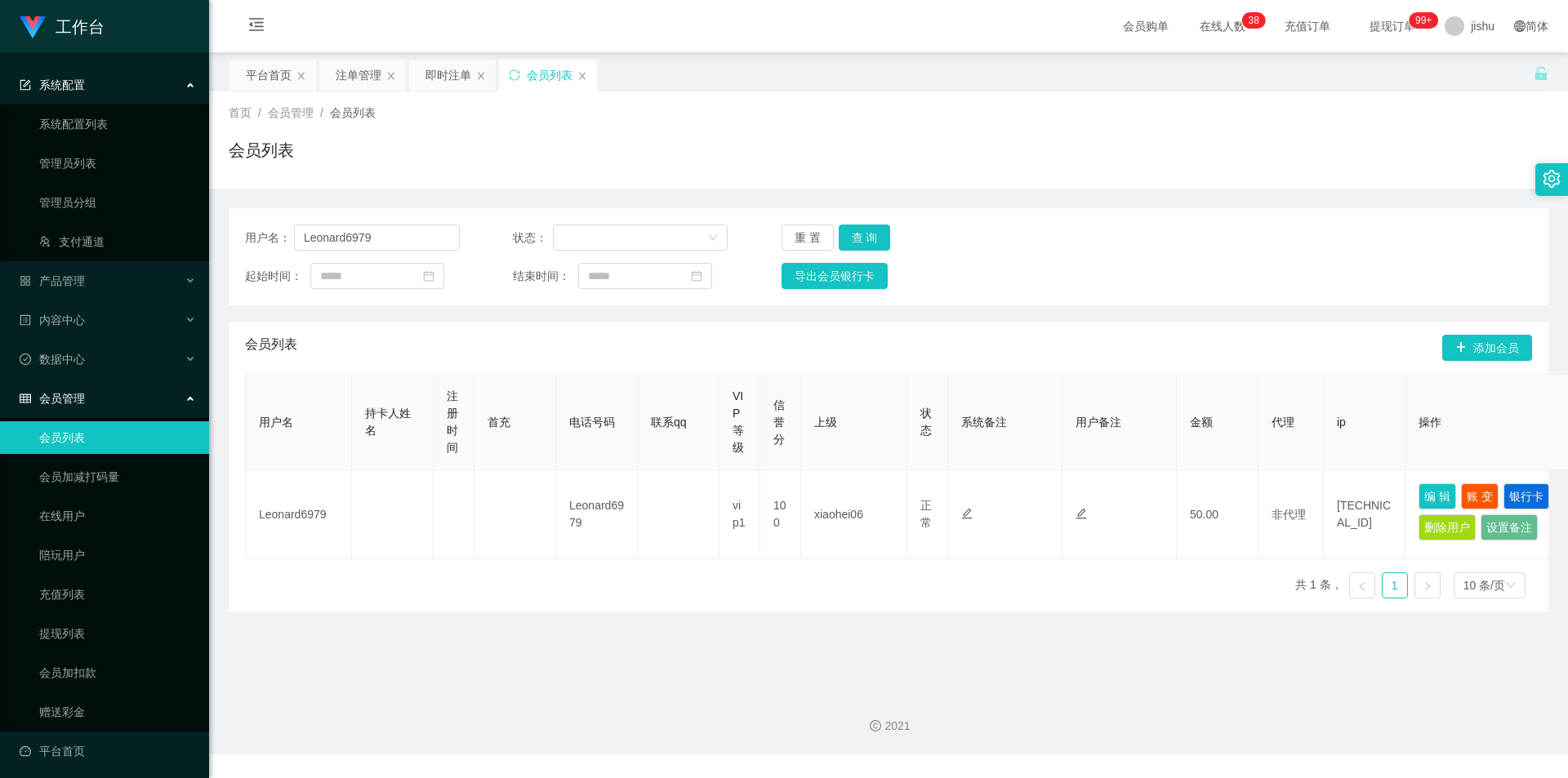
click at [72, 86] on span "系统配置" at bounding box center [52, 85] width 65 height 13
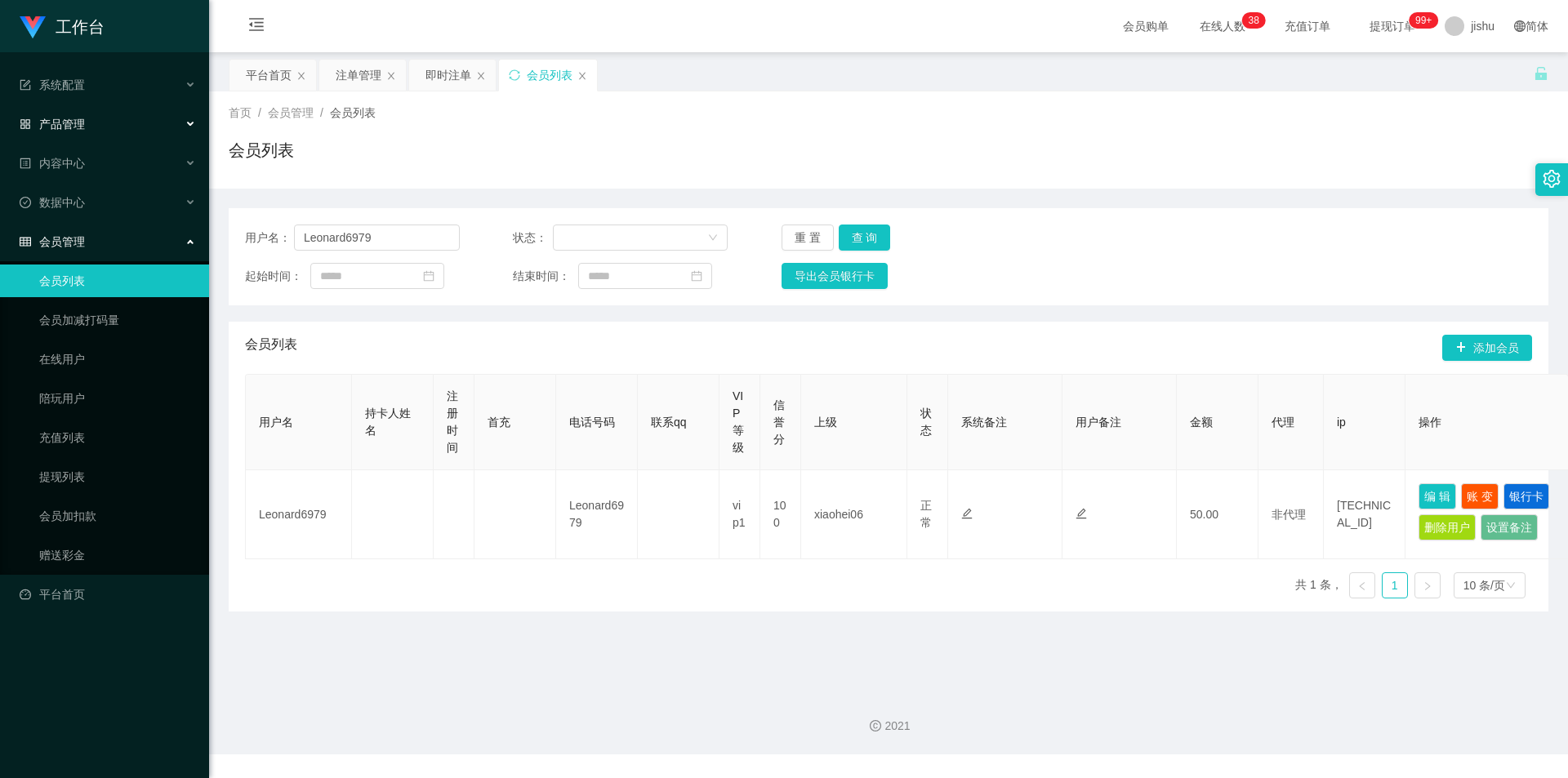
click at [78, 125] on span "产品管理" at bounding box center [52, 124] width 65 height 13
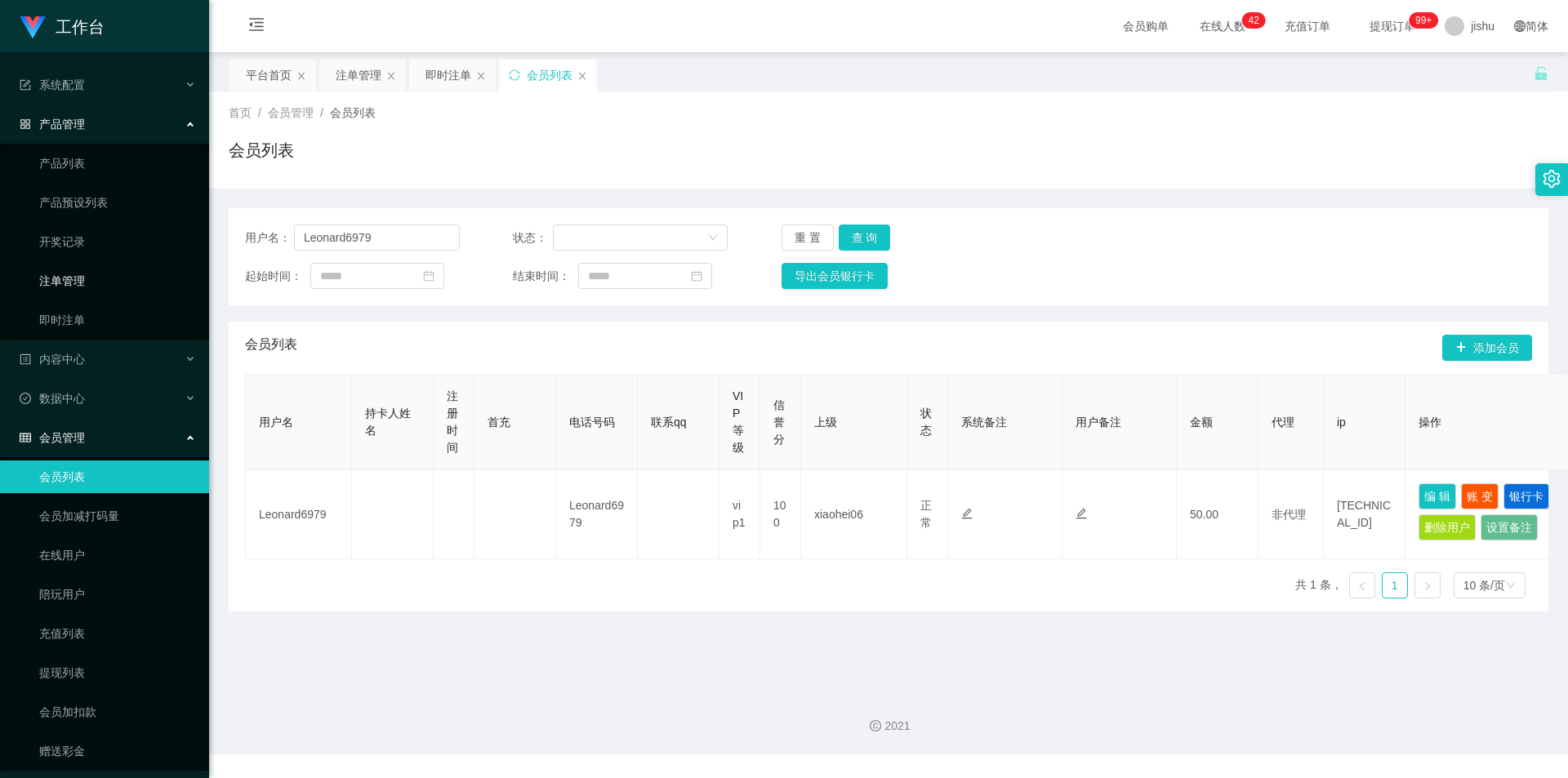
click at [77, 282] on link "注单管理" at bounding box center [118, 280] width 157 height 32
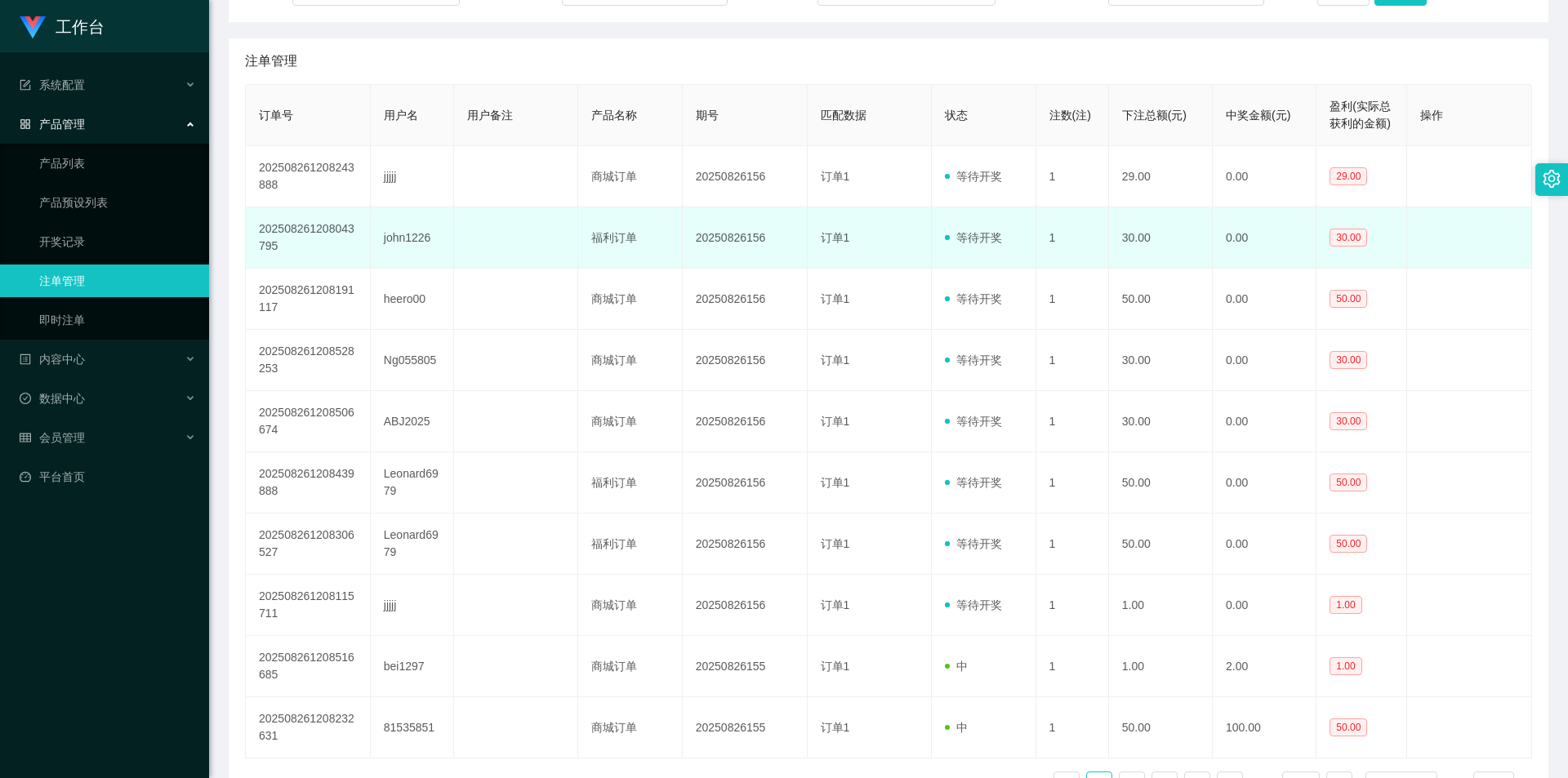
scroll to position [354, 0]
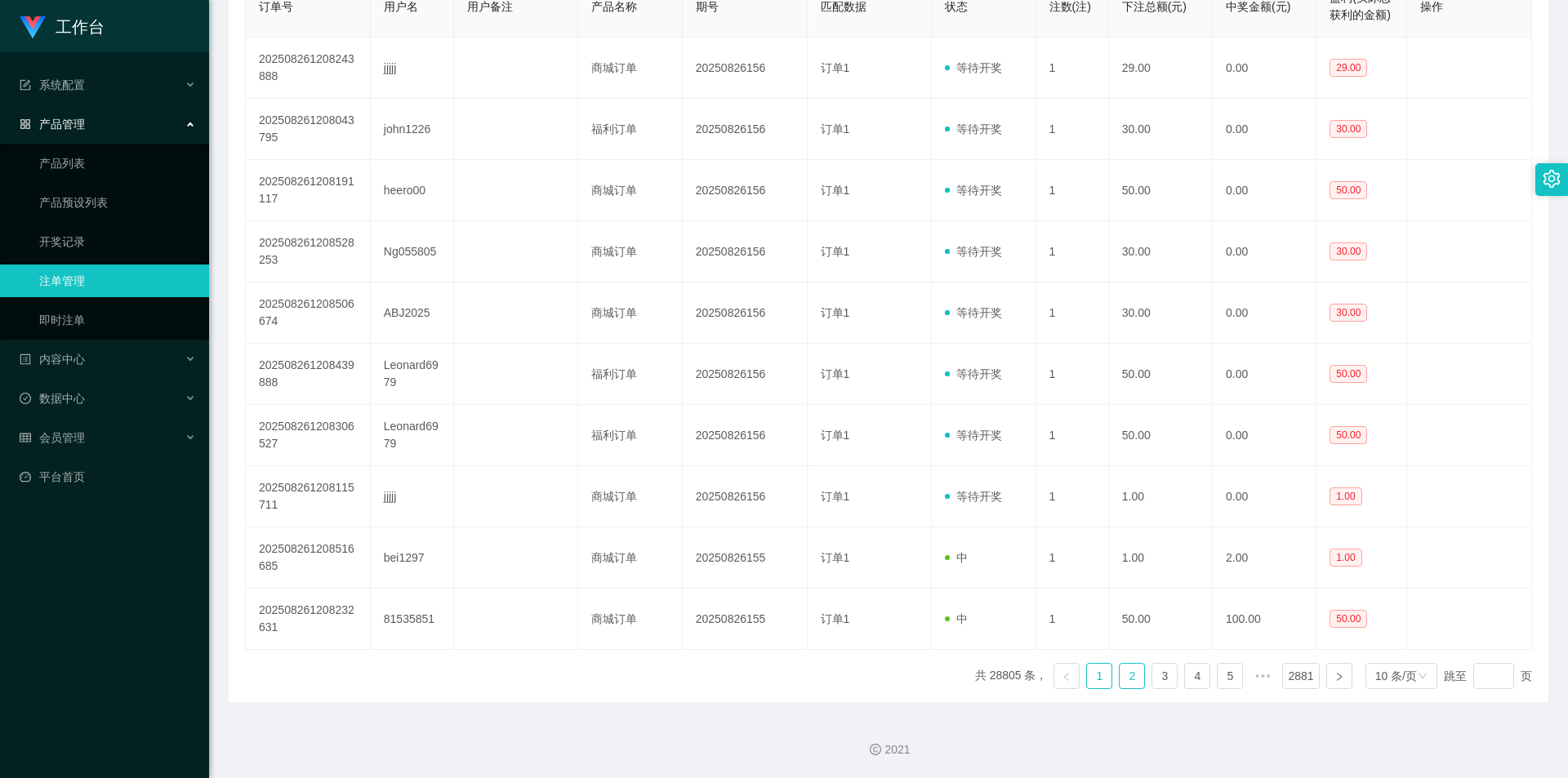
click at [1123, 681] on link "2" at bounding box center [1132, 676] width 25 height 25
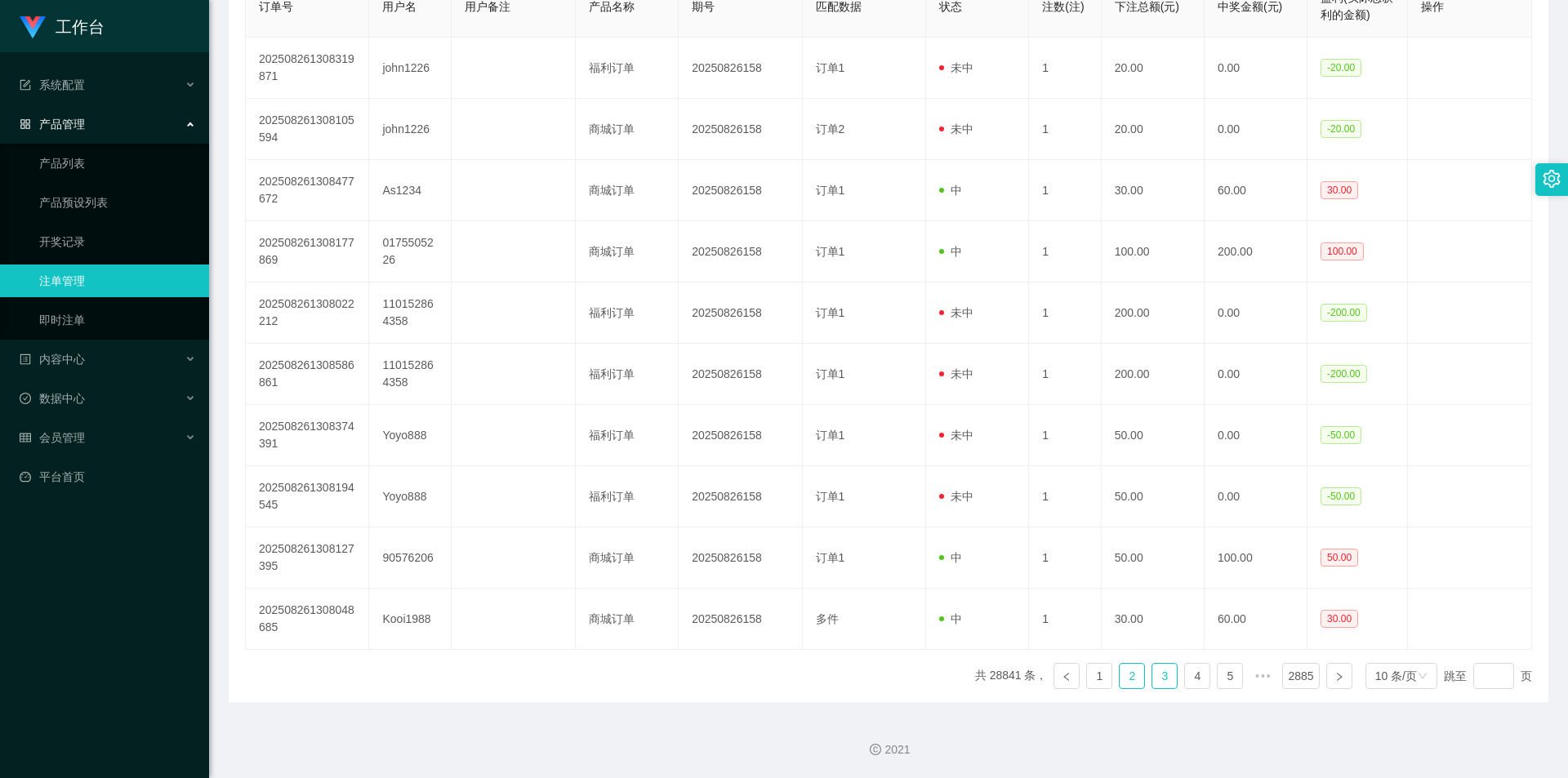
click at [1153, 674] on link "3" at bounding box center [1165, 676] width 25 height 25
click at [1191, 674] on link "4" at bounding box center [1197, 676] width 25 height 25
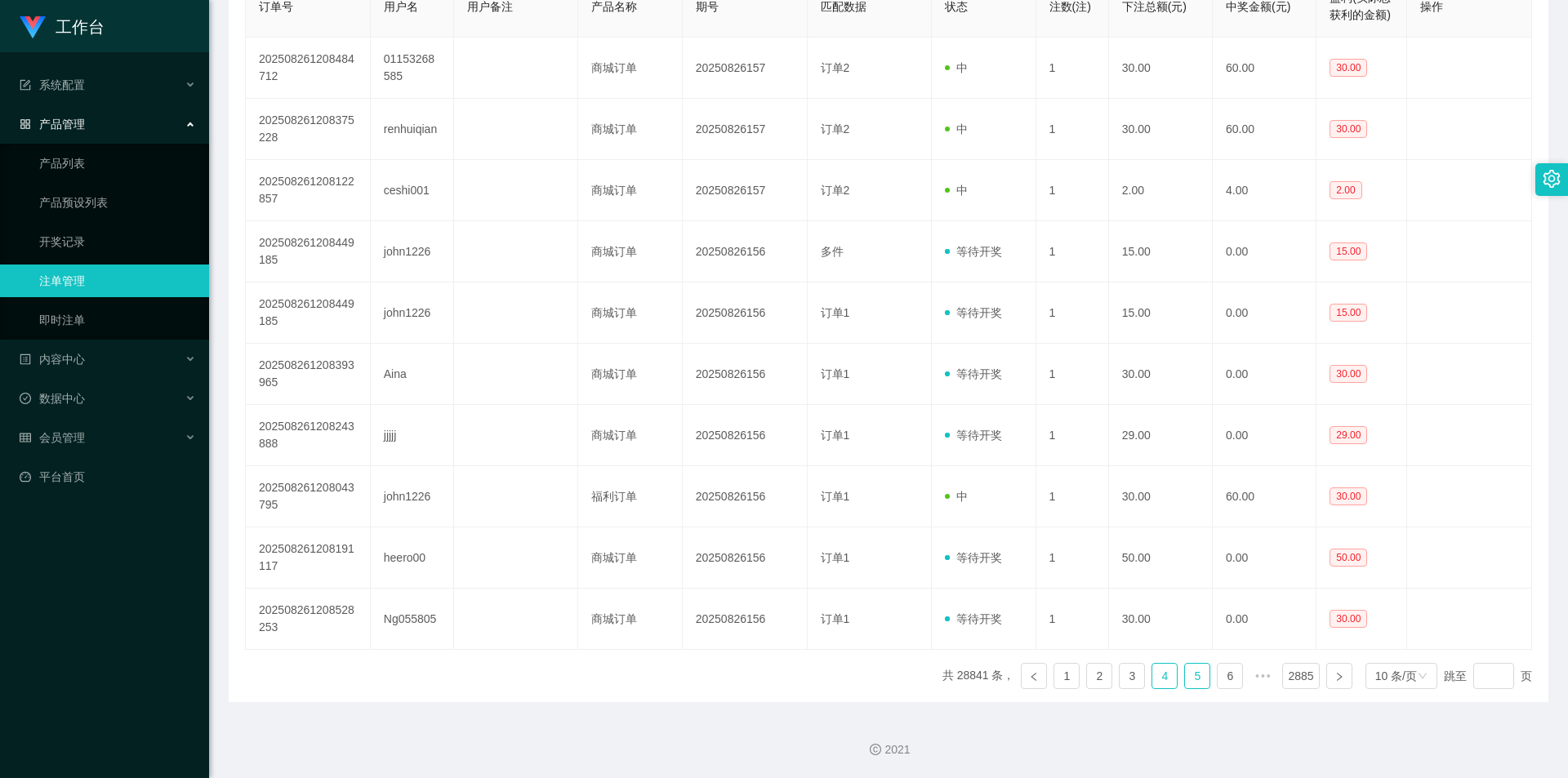
click at [1188, 679] on link "5" at bounding box center [1197, 676] width 25 height 25
click at [1190, 677] on link "6" at bounding box center [1197, 676] width 25 height 25
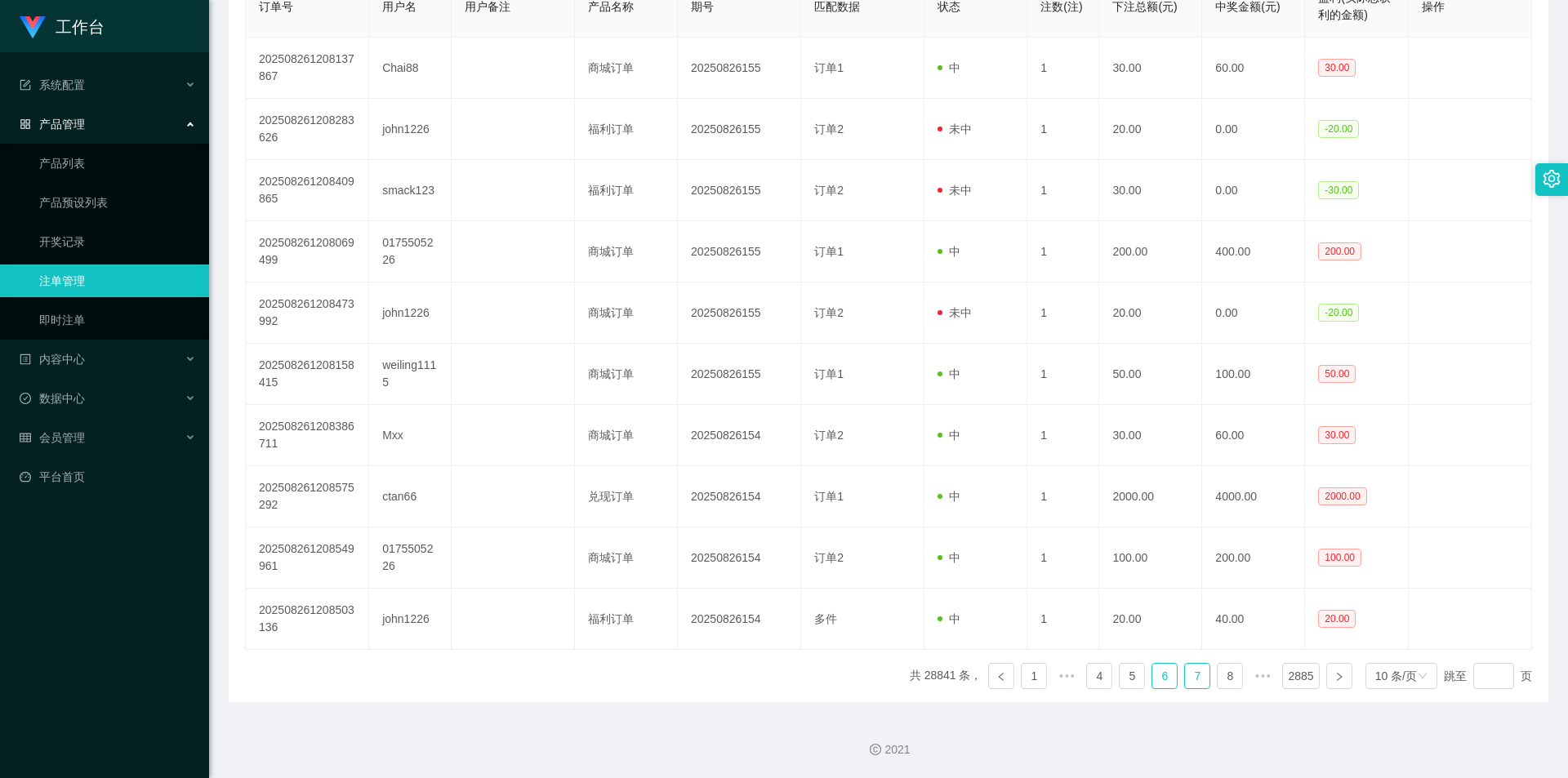
click at [1189, 674] on link "7" at bounding box center [1197, 676] width 25 height 25
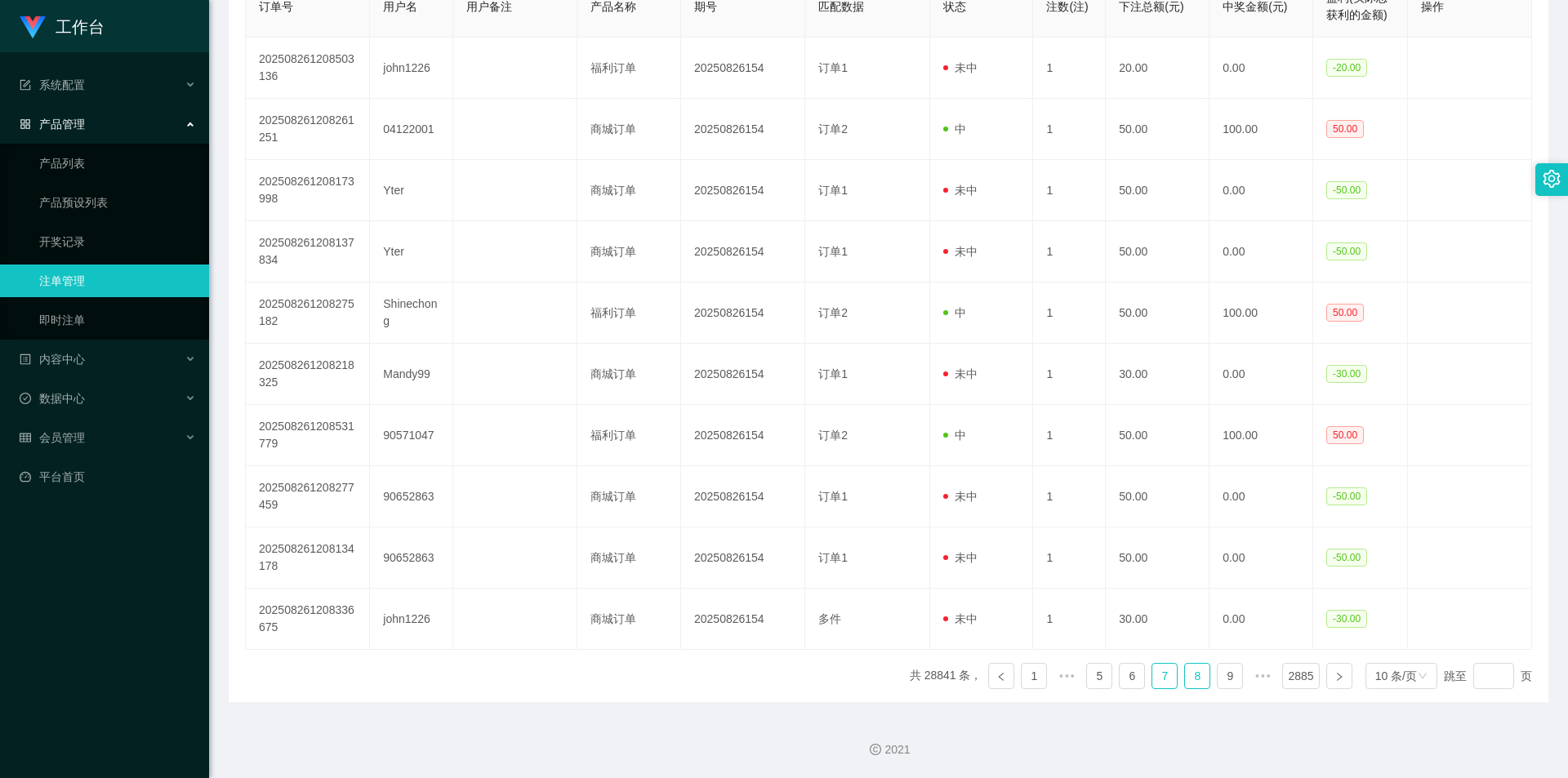
click at [1188, 676] on link "8" at bounding box center [1197, 676] width 25 height 25
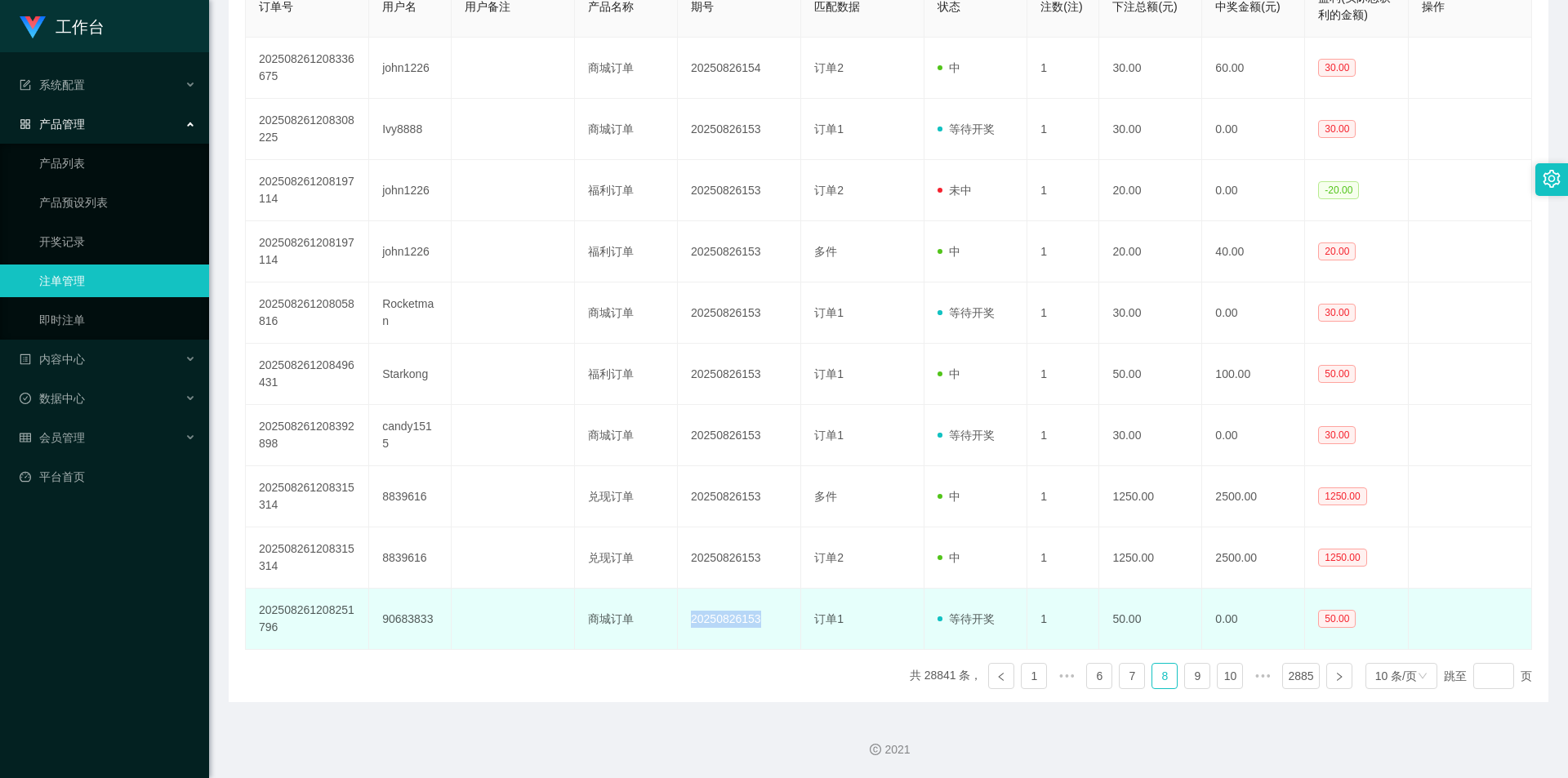
drag, startPoint x: 765, startPoint y: 621, endPoint x: 687, endPoint y: 621, distance: 78.0
click at [687, 621] on td "20250826153" at bounding box center [739, 620] width 123 height 62
copy td "20250826153"
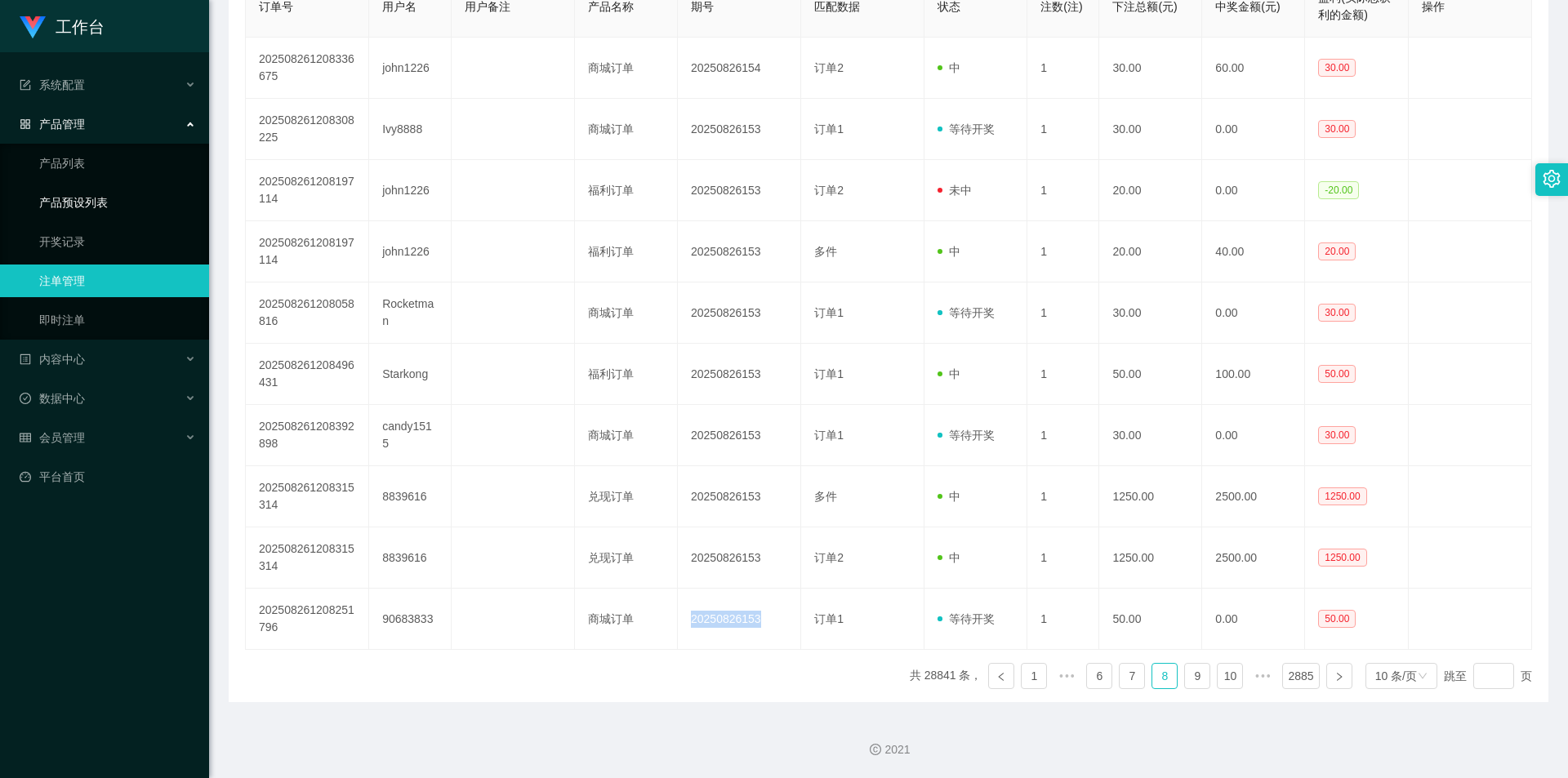
click at [85, 206] on link "产品预设列表" at bounding box center [118, 202] width 157 height 32
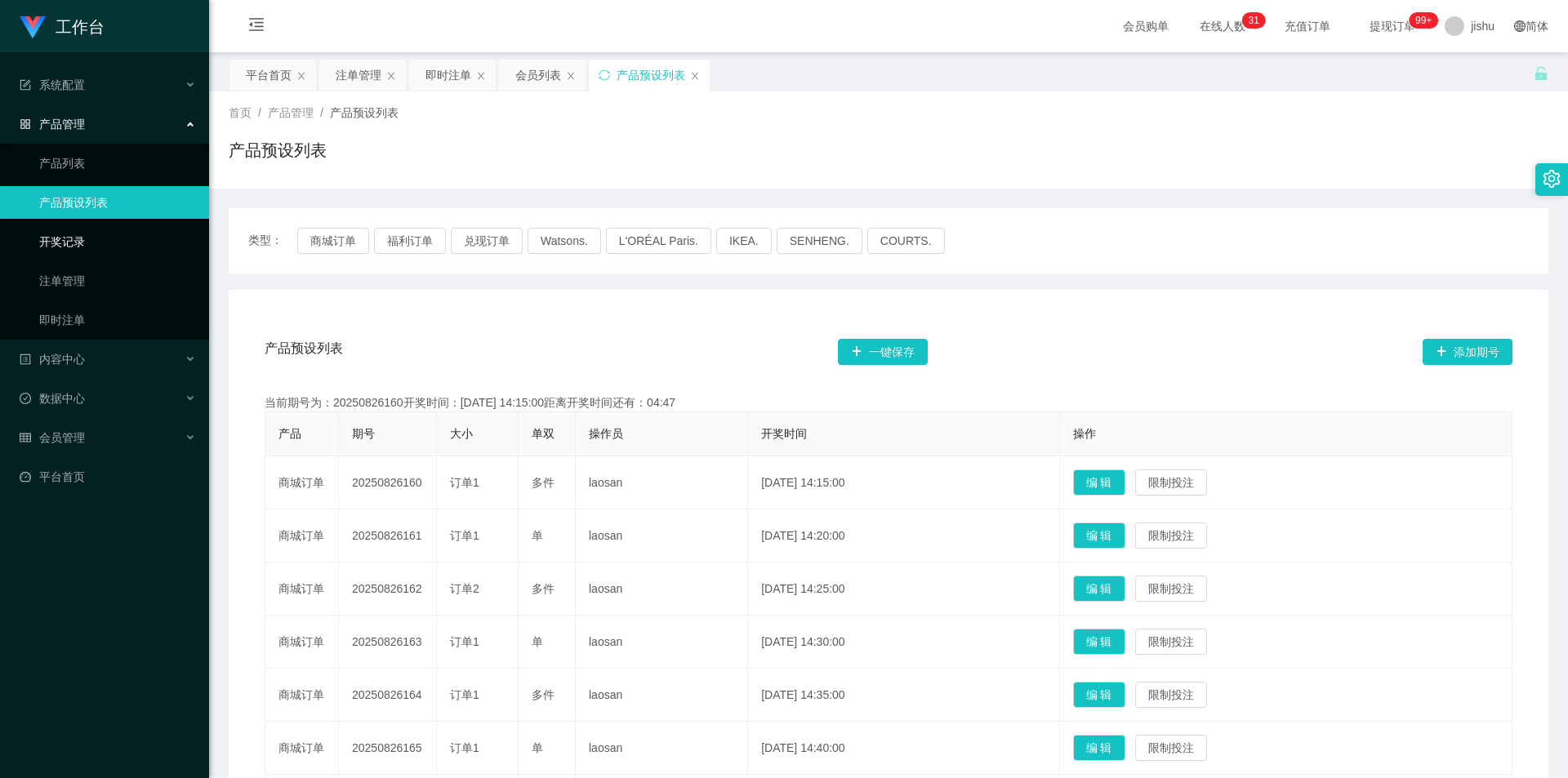
click at [79, 241] on link "开奖记录" at bounding box center [118, 241] width 157 height 32
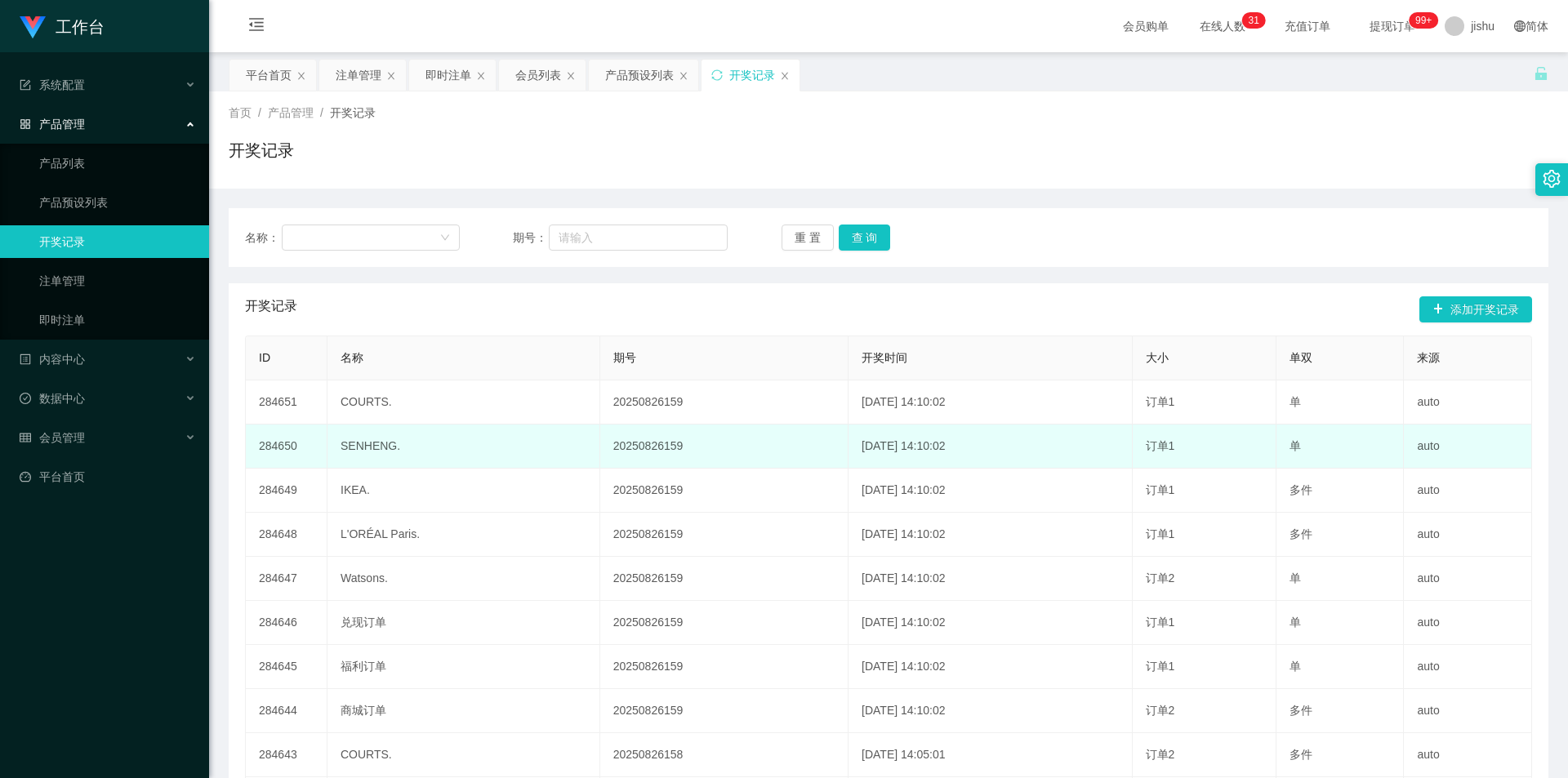
scroll to position [171, 0]
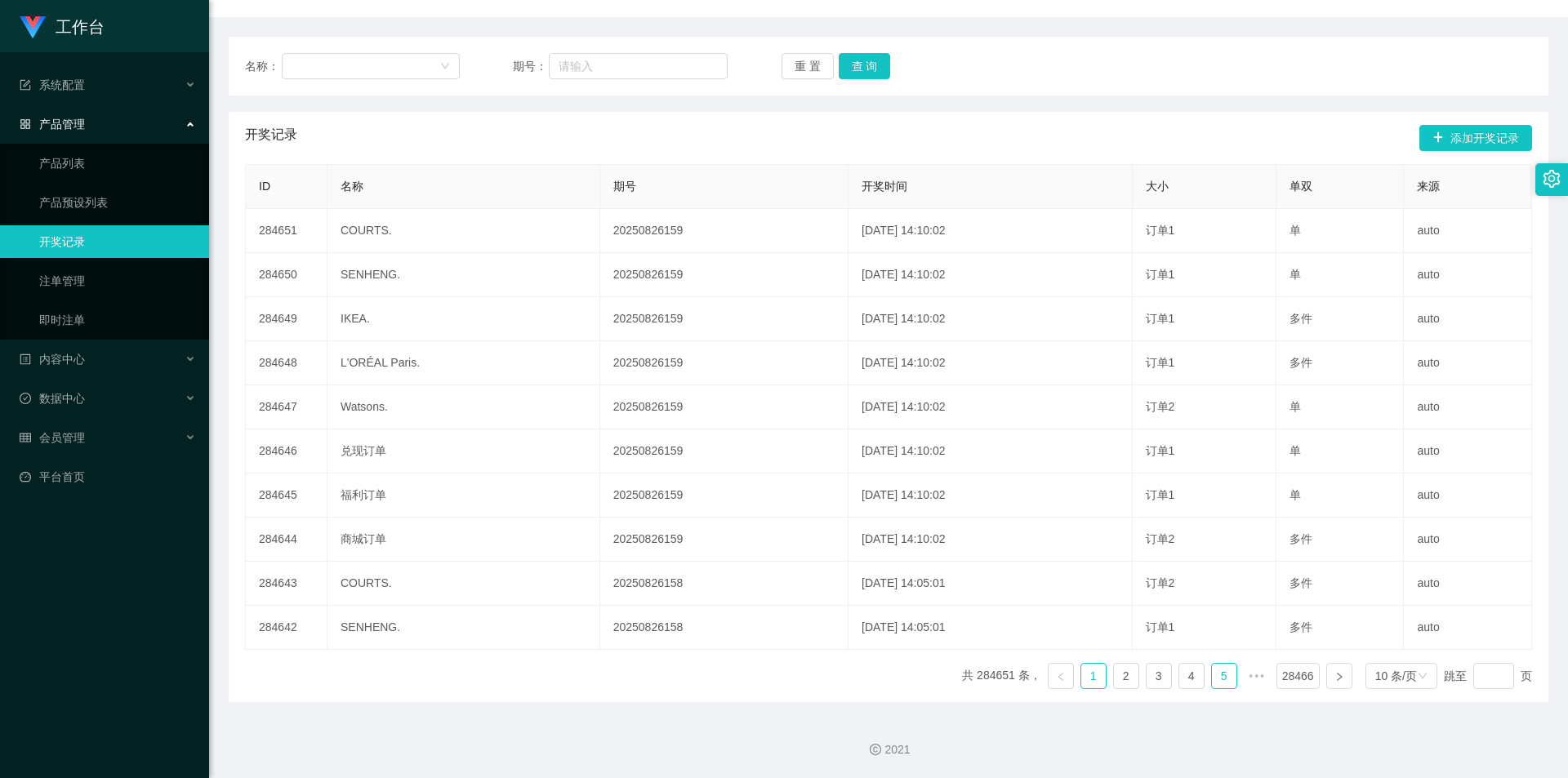
click at [1213, 677] on link "5" at bounding box center [1225, 676] width 25 height 25
click at [1188, 677] on link "6" at bounding box center [1191, 676] width 25 height 25
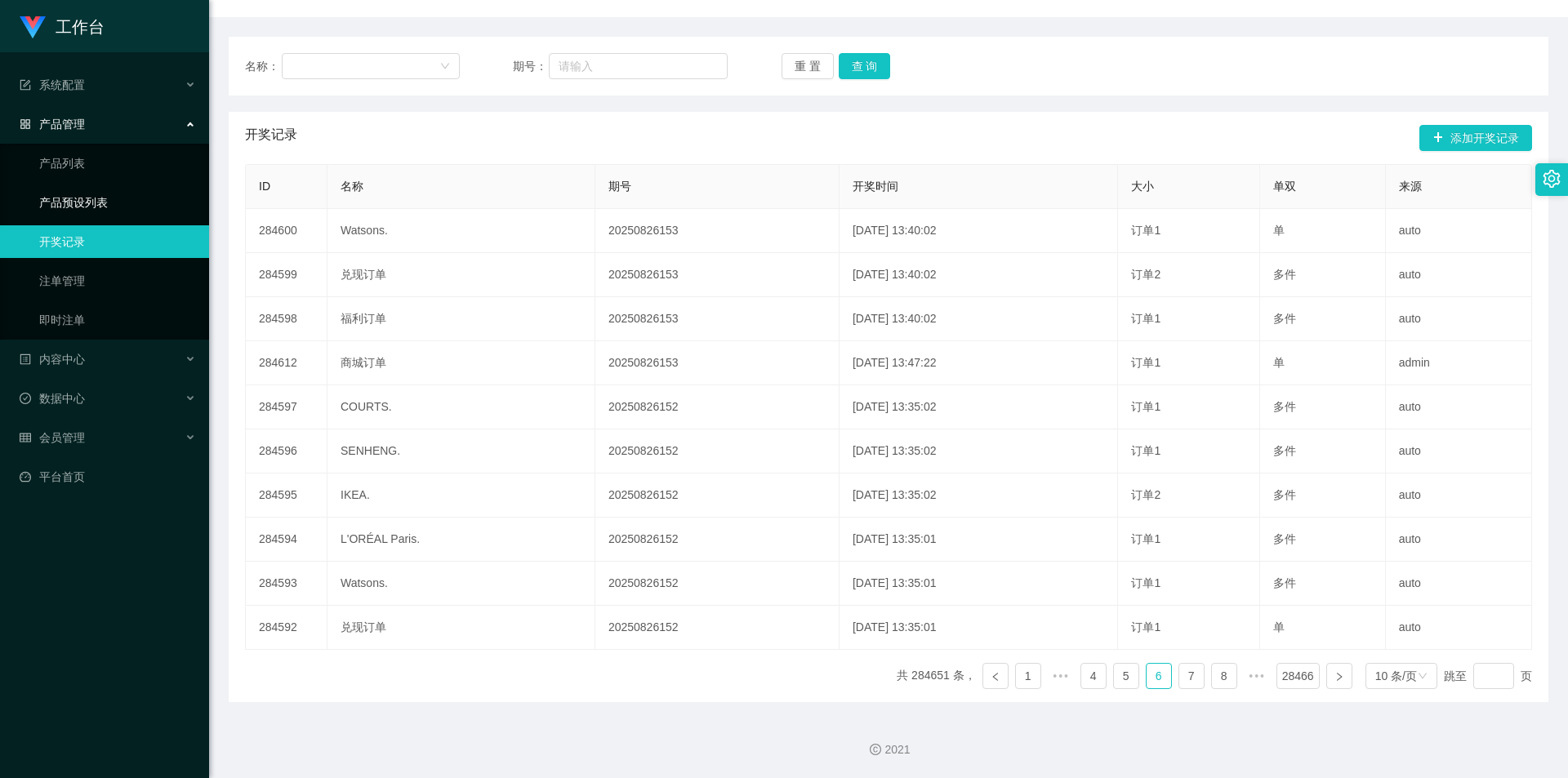
click at [98, 204] on link "产品预设列表" at bounding box center [118, 202] width 157 height 32
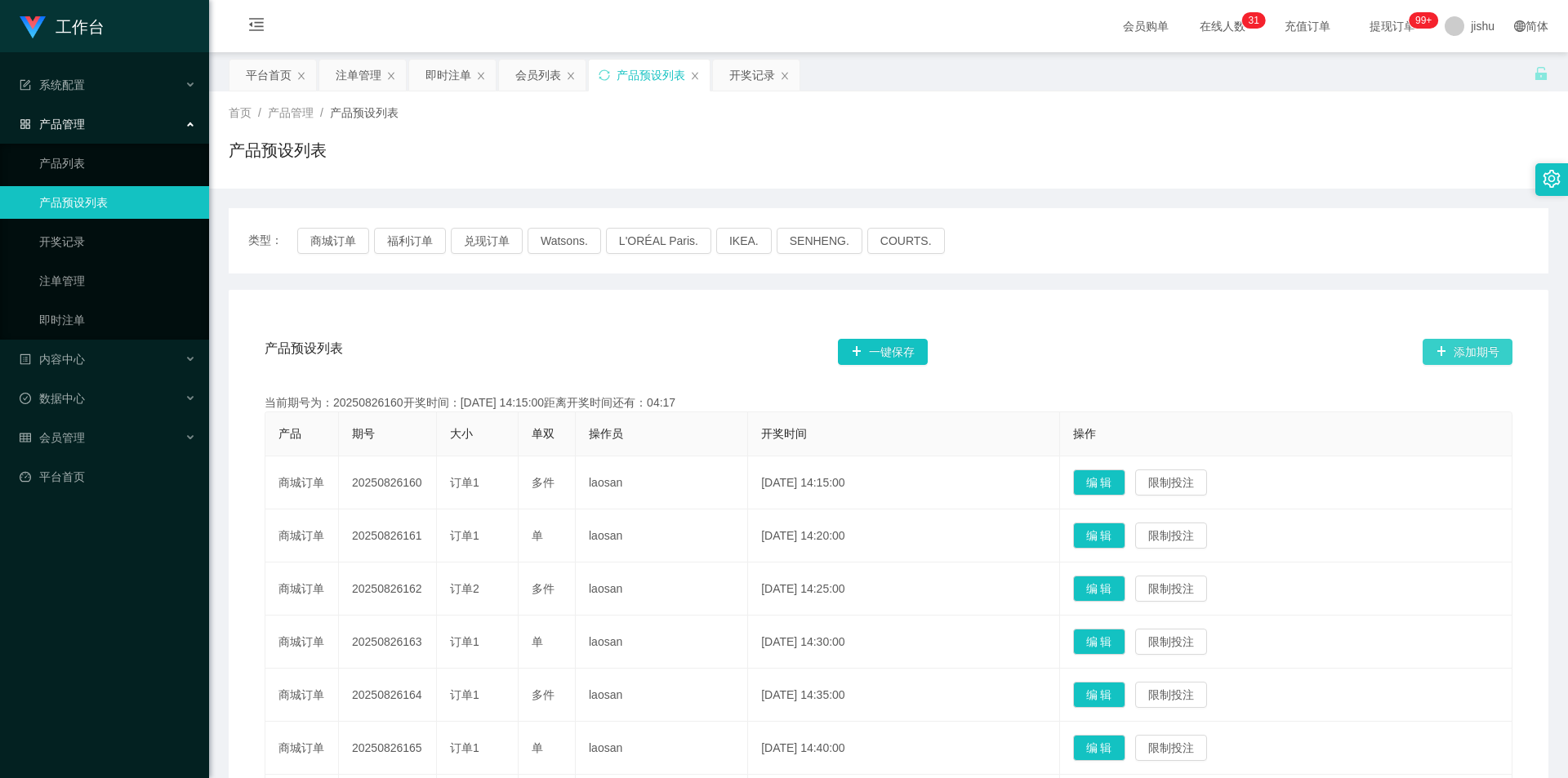
click at [1481, 348] on button "添加期号" at bounding box center [1468, 352] width 90 height 26
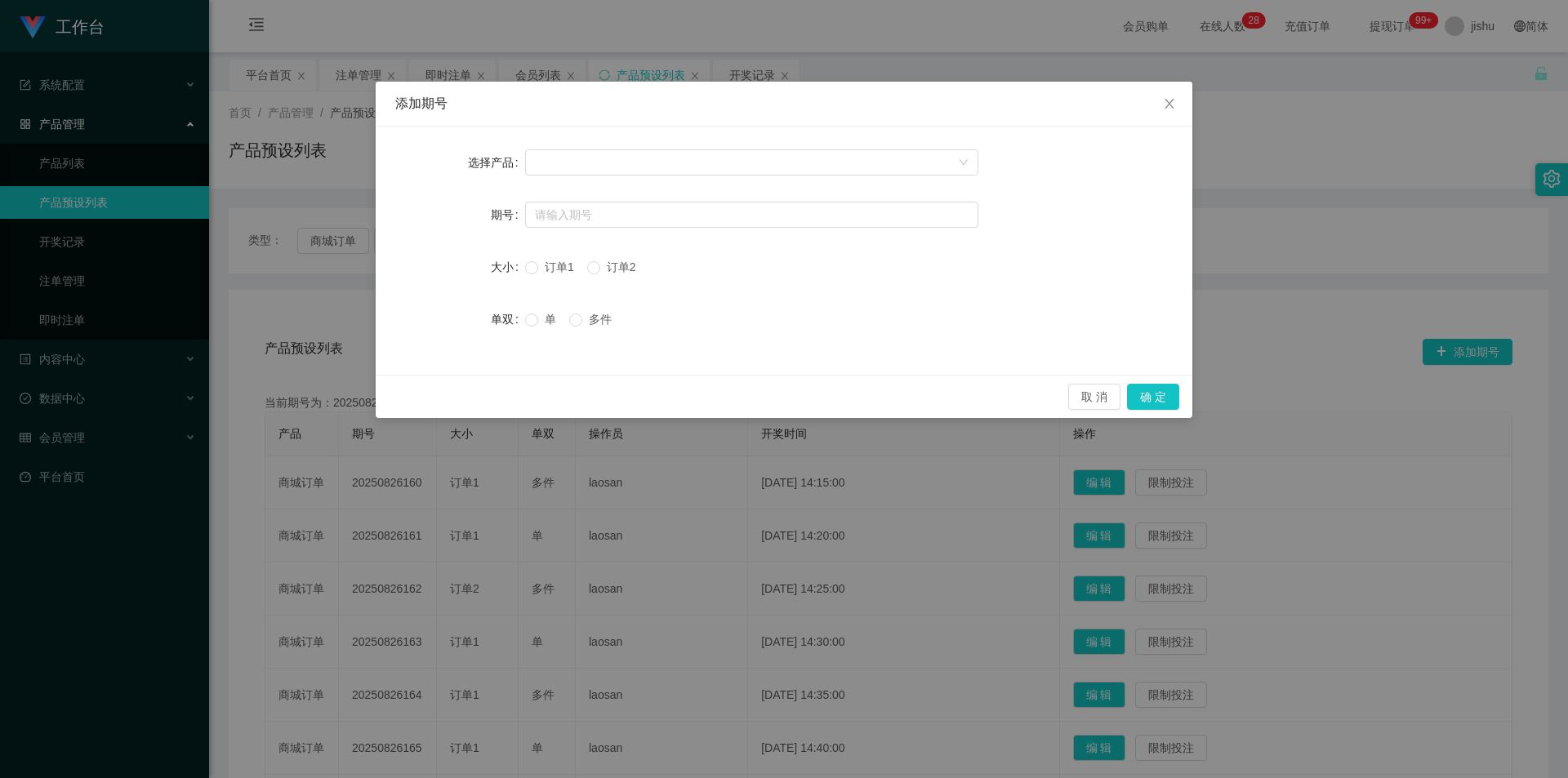
click at [694, 277] on div "大小 订单1 订单2" at bounding box center [784, 266] width 778 height 32
click at [621, 216] on input "text" at bounding box center [751, 215] width 453 height 26
paste input "20250826153"
type input "20250826153"
click at [785, 160] on div at bounding box center [747, 162] width 424 height 25
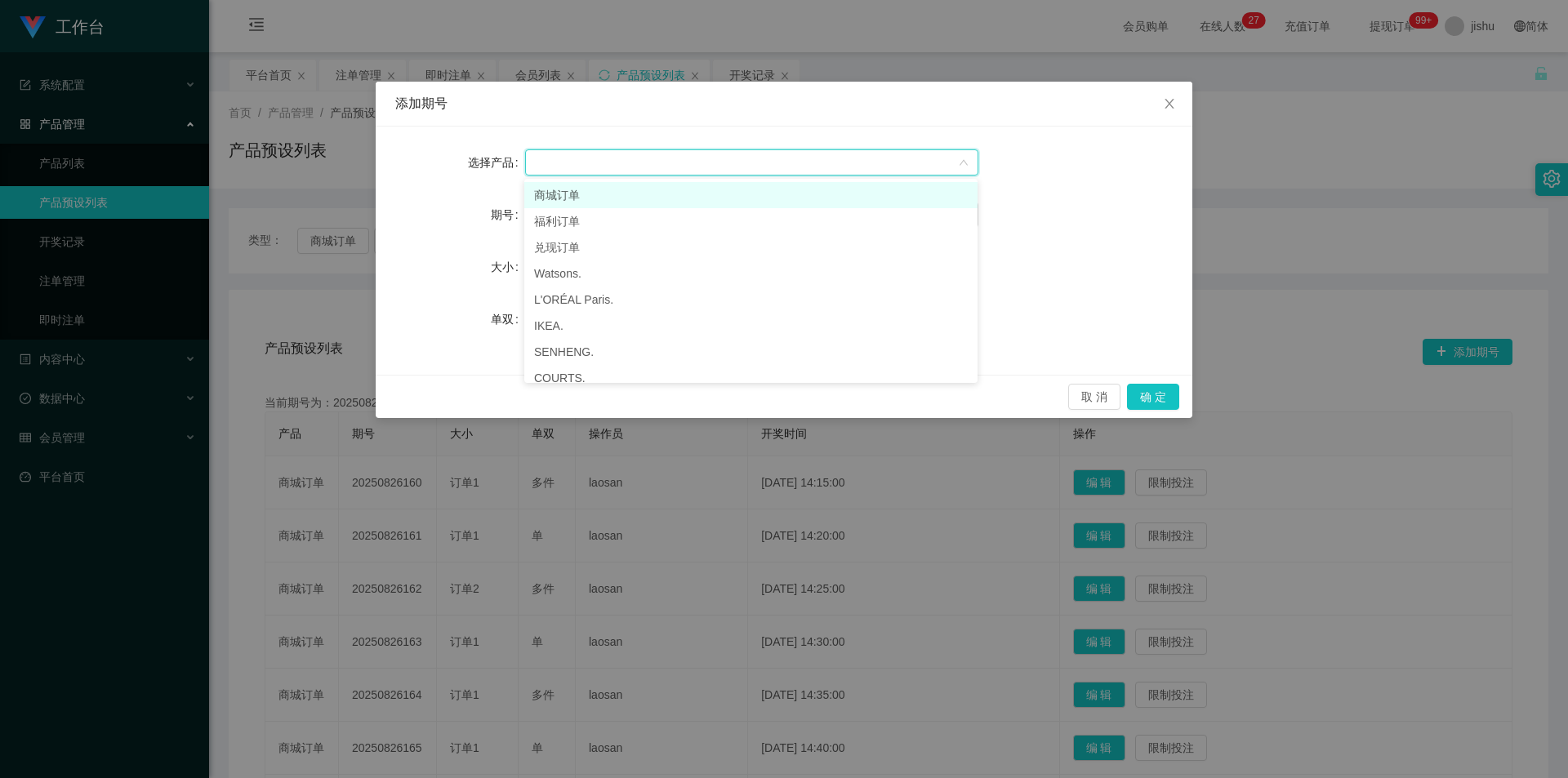
click at [568, 192] on li "商城订单" at bounding box center [751, 195] width 453 height 26
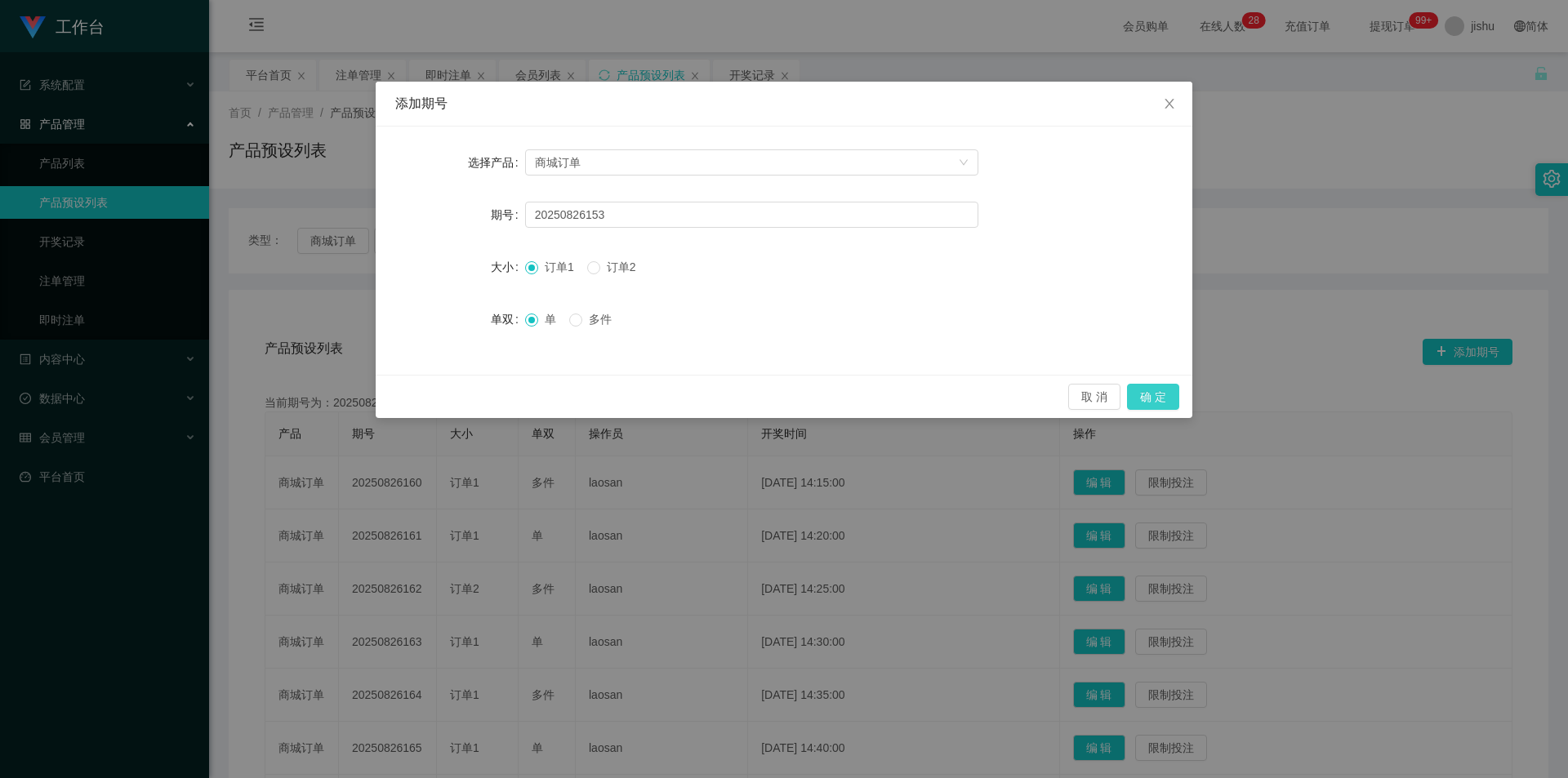
click at [1157, 397] on button "确 定" at bounding box center [1153, 397] width 52 height 26
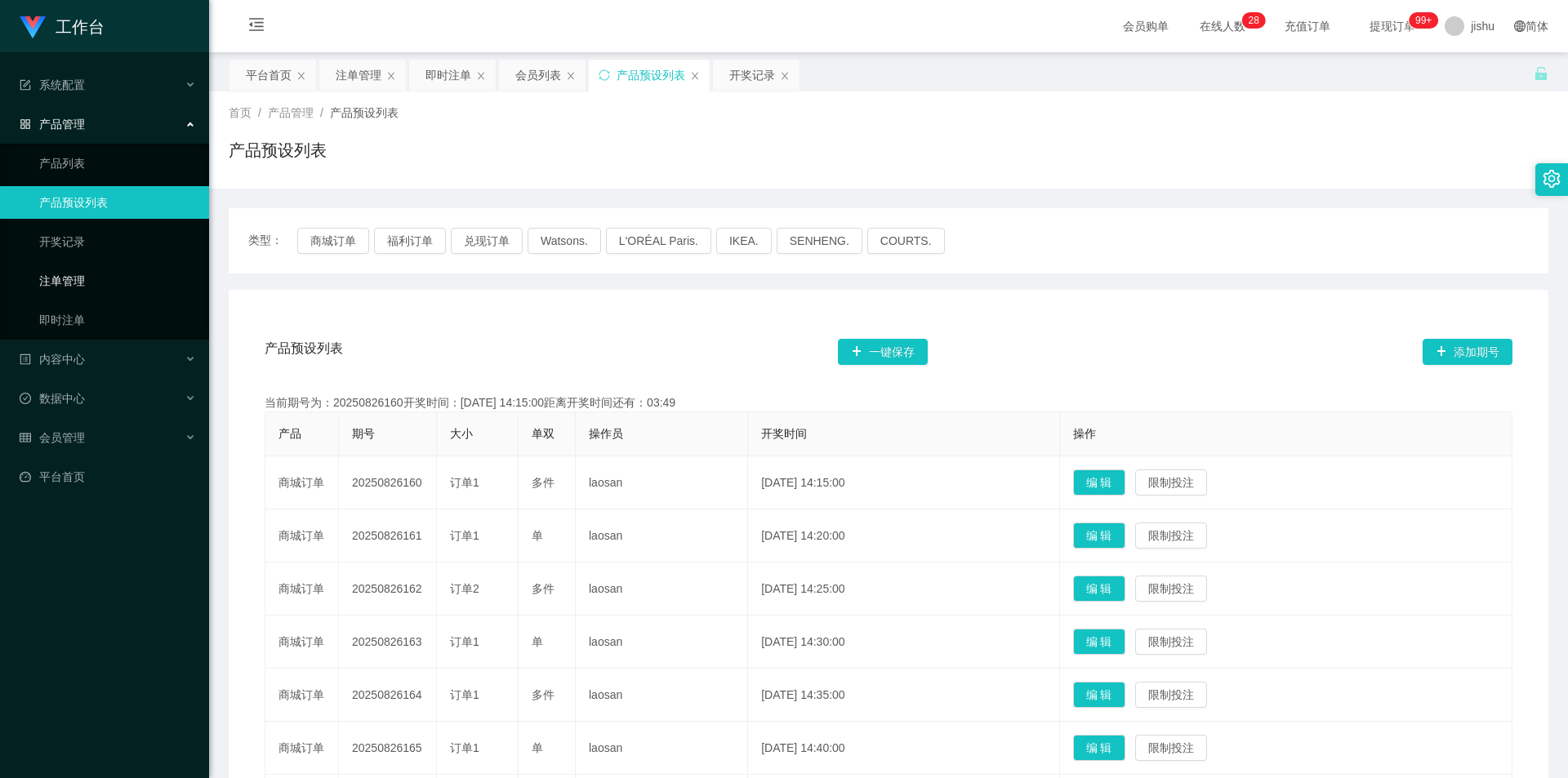
click at [68, 276] on link "注单管理" at bounding box center [118, 280] width 157 height 32
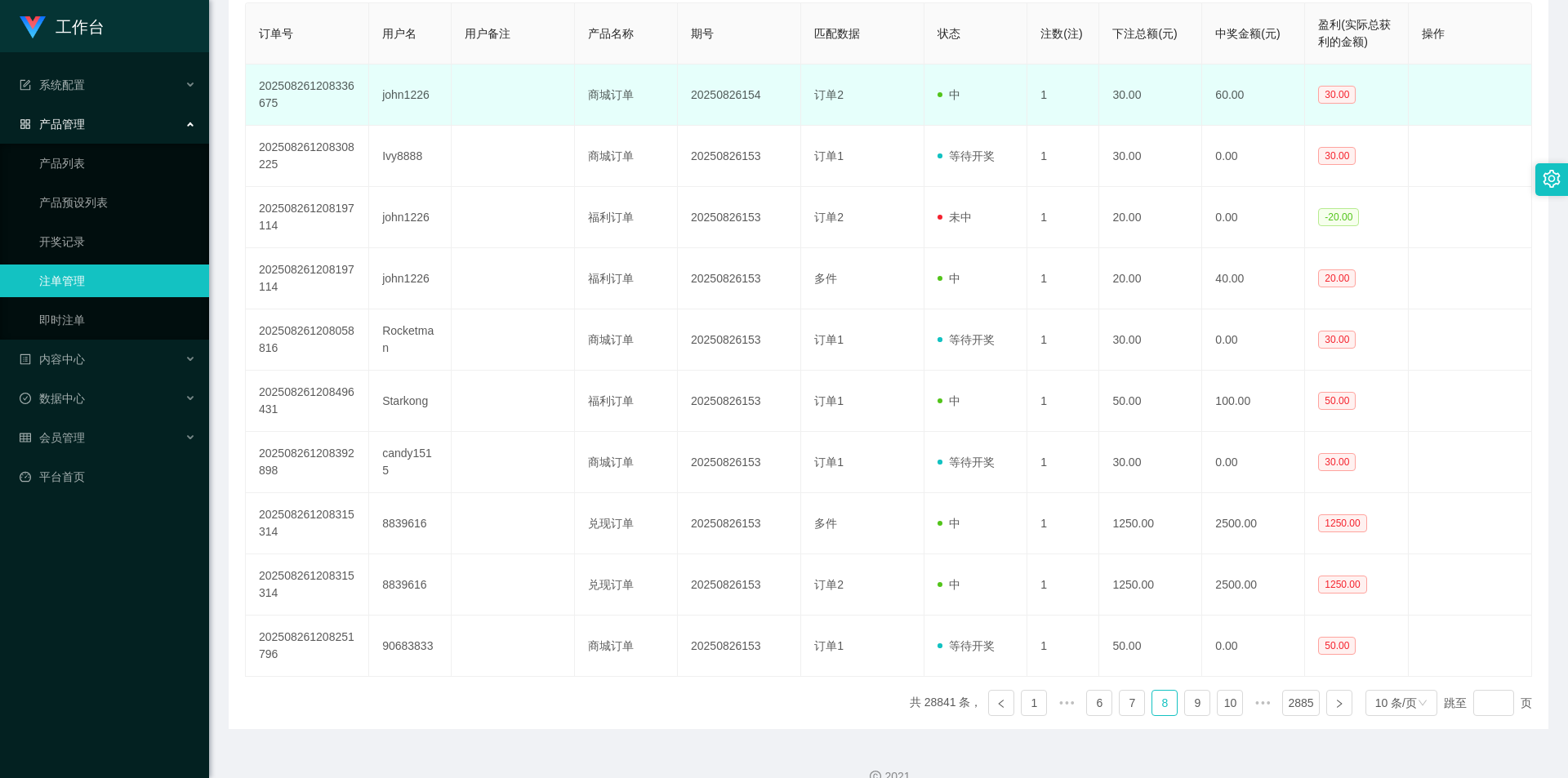
scroll to position [354, 0]
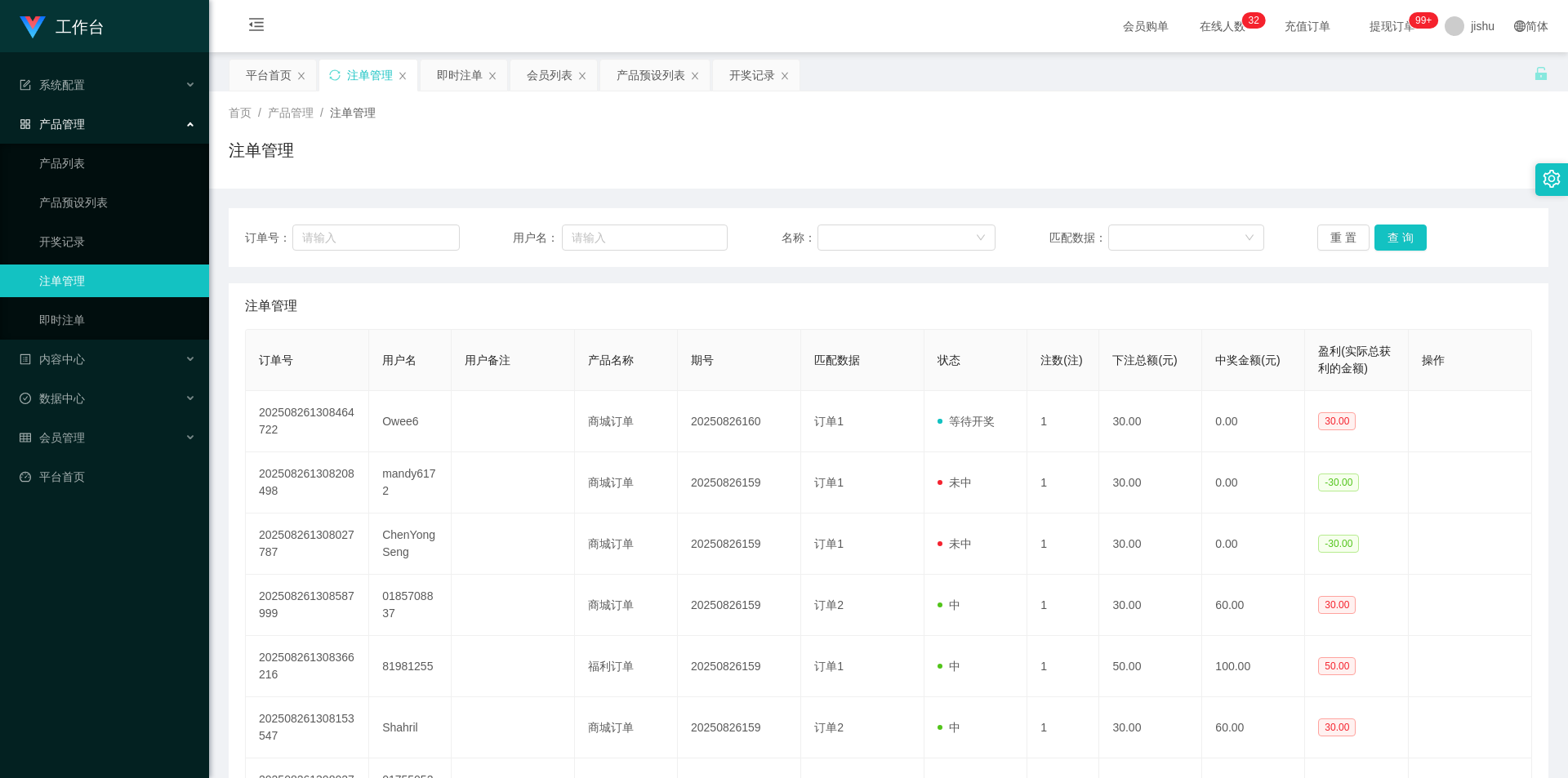
scroll to position [354, 0]
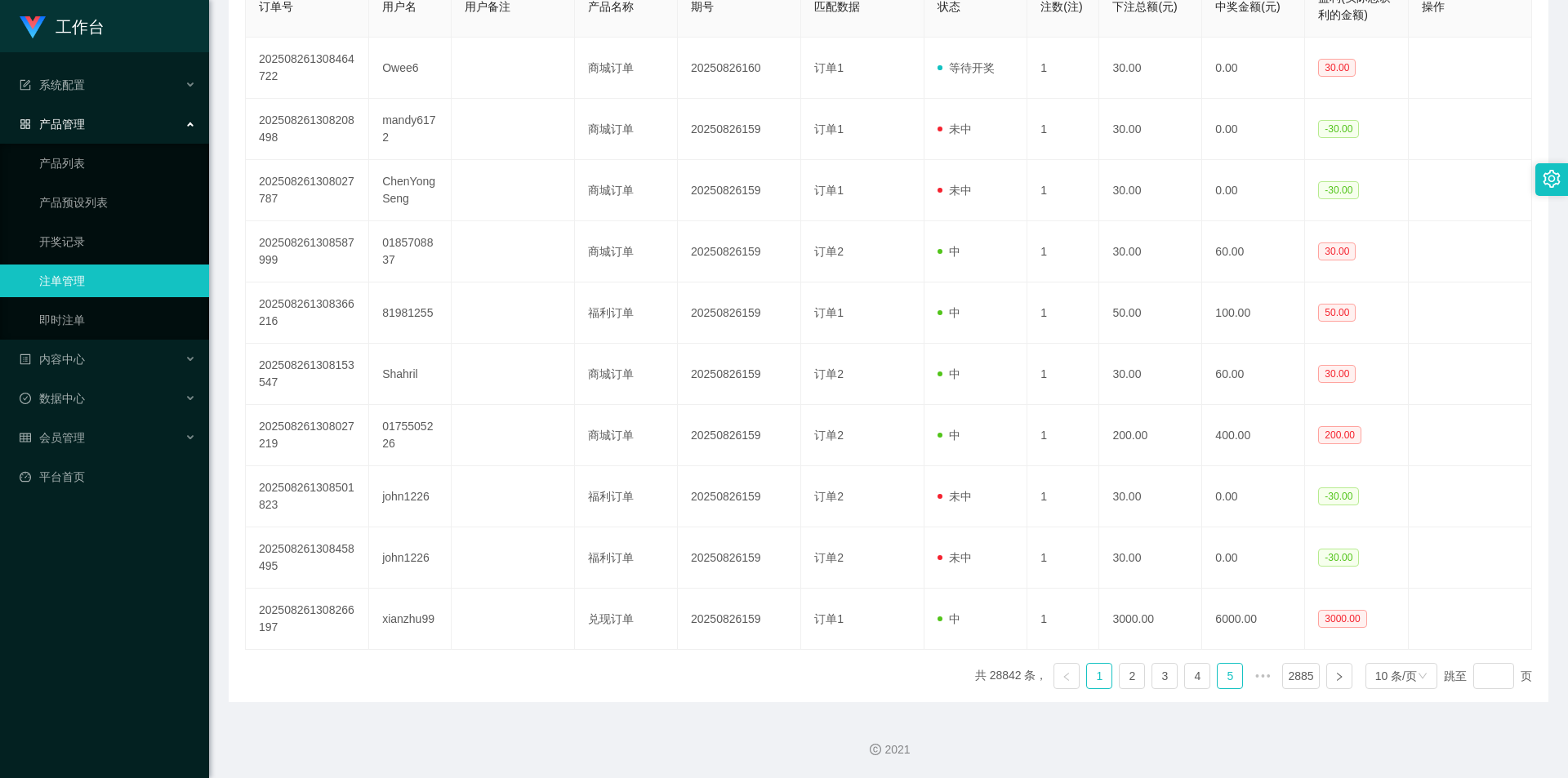
click at [1218, 674] on link "5" at bounding box center [1230, 676] width 25 height 25
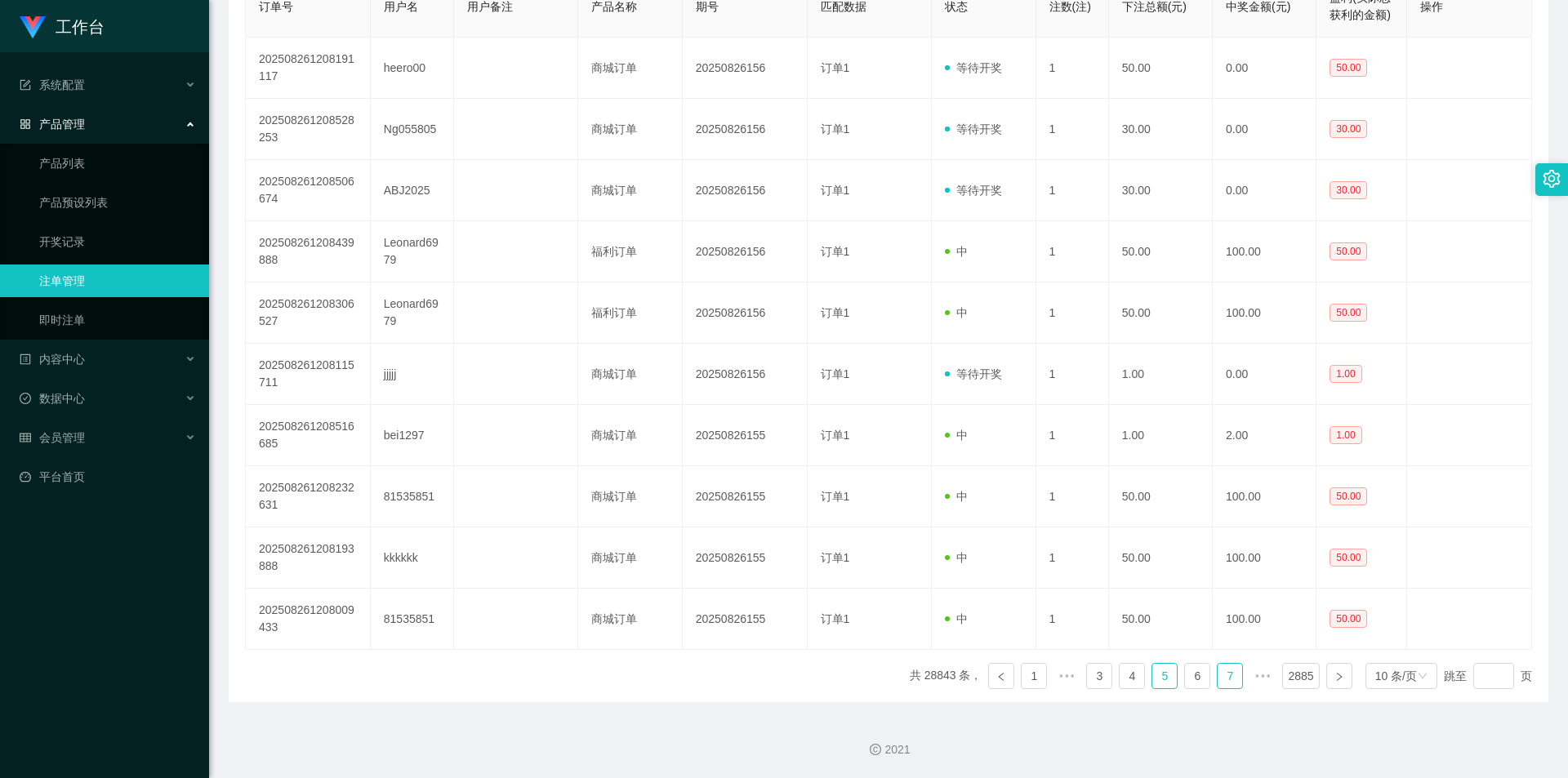
click at [1221, 679] on link "7" at bounding box center [1230, 676] width 25 height 25
click at [1192, 677] on link "8" at bounding box center [1197, 676] width 25 height 25
